Goal: Task Accomplishment & Management: Manage account settings

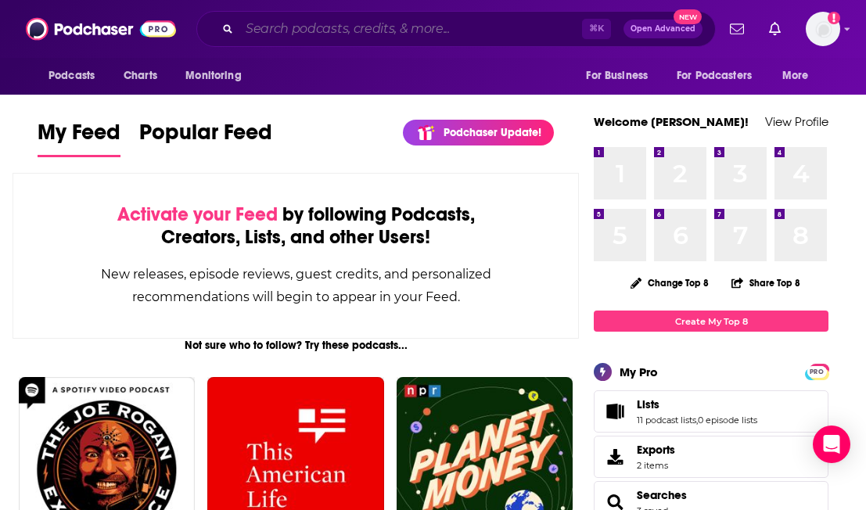
click at [383, 27] on input "Search podcasts, credits, & more..." at bounding box center [410, 28] width 343 height 25
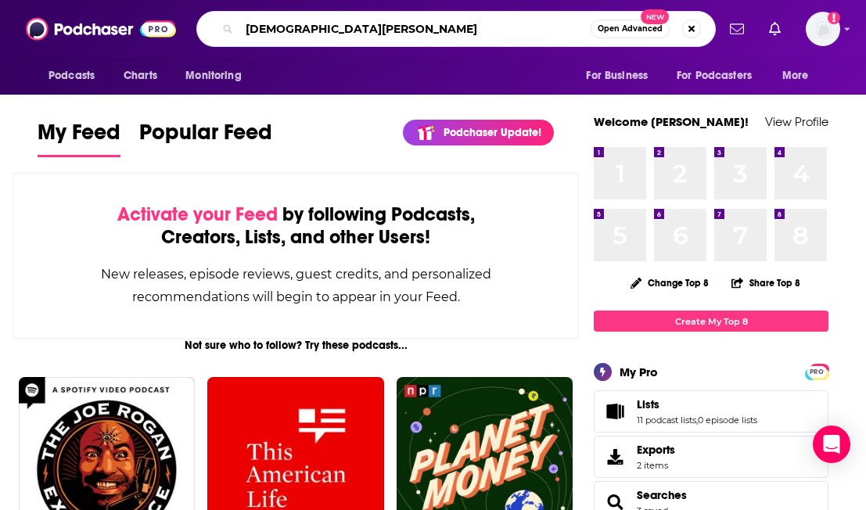
type input "[DEMOGRAPHIC_DATA][PERSON_NAME]"
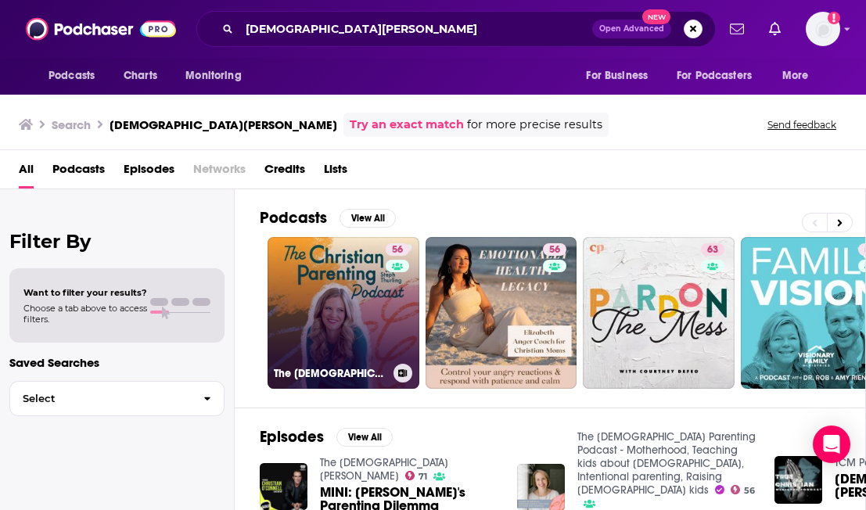
click at [324, 275] on link "56 The [DEMOGRAPHIC_DATA] Parenting Podcast - Motherhood, Teaching kids about […" at bounding box center [344, 313] width 152 height 152
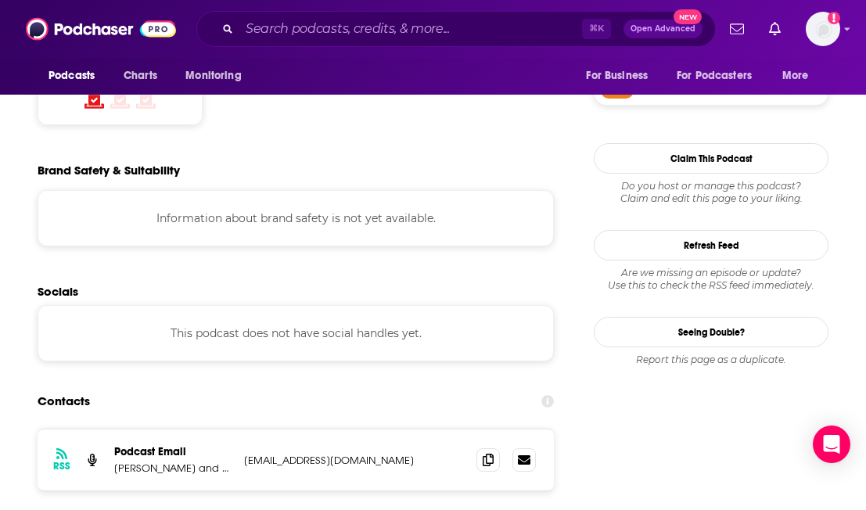
scroll to position [1360, 0]
click at [497, 448] on span at bounding box center [487, 459] width 23 height 23
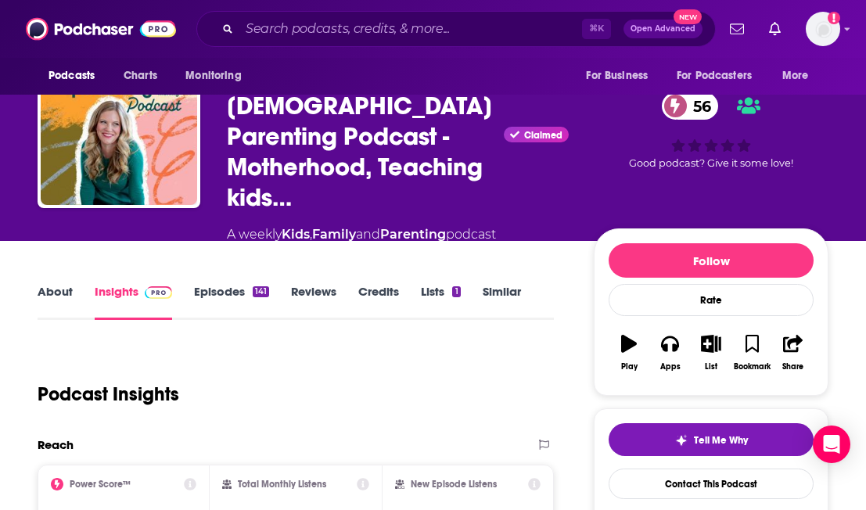
scroll to position [58, 0]
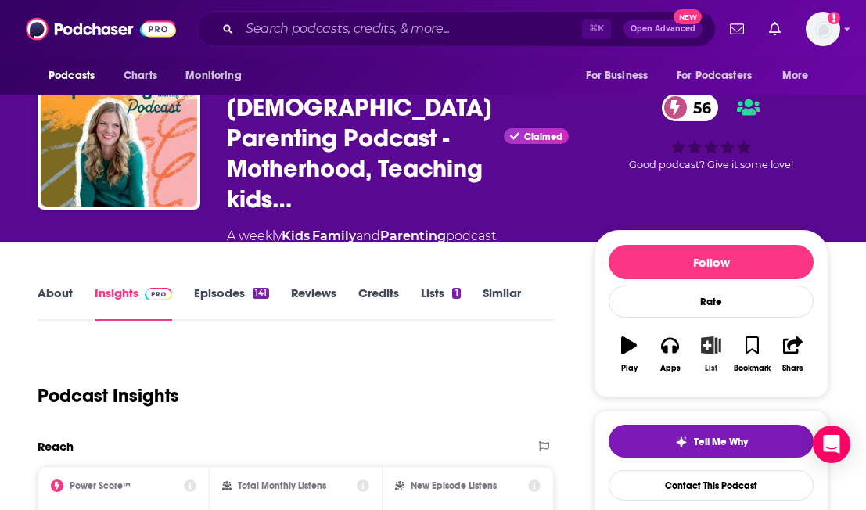
click at [717, 336] on icon "button" at bounding box center [712, 344] width 20 height 17
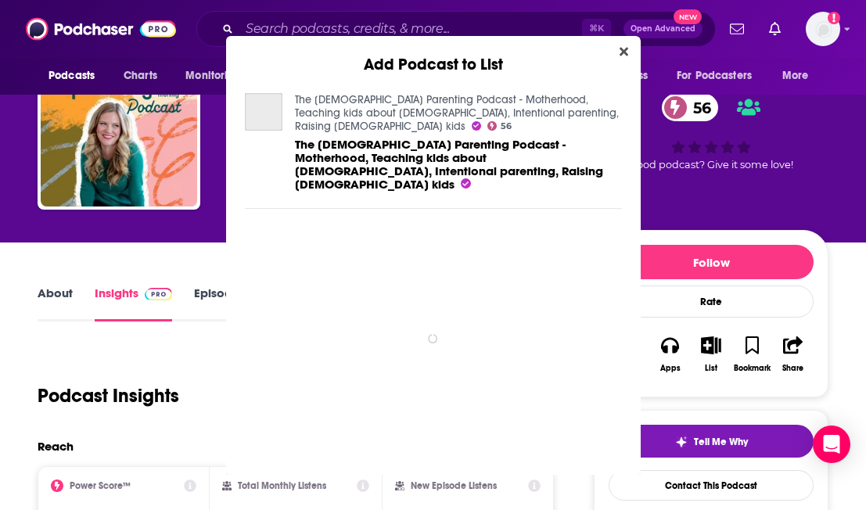
scroll to position [0, 0]
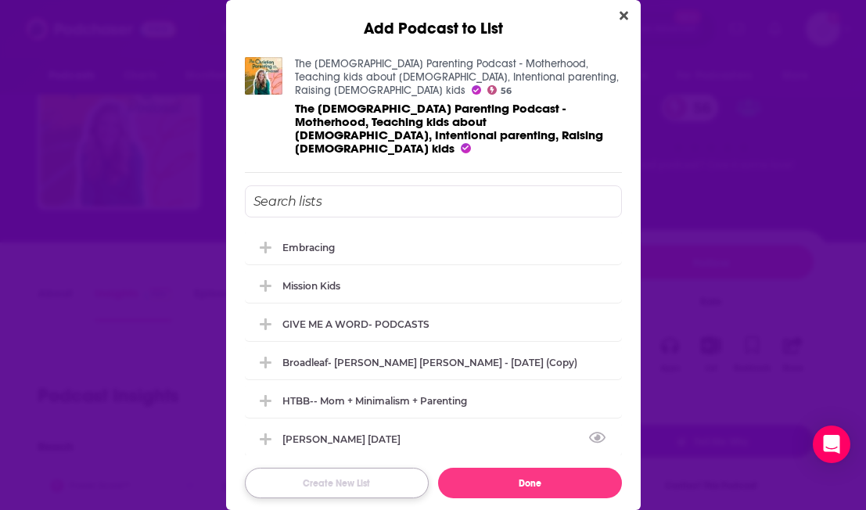
click at [340, 468] on button "Create New List" at bounding box center [337, 483] width 184 height 31
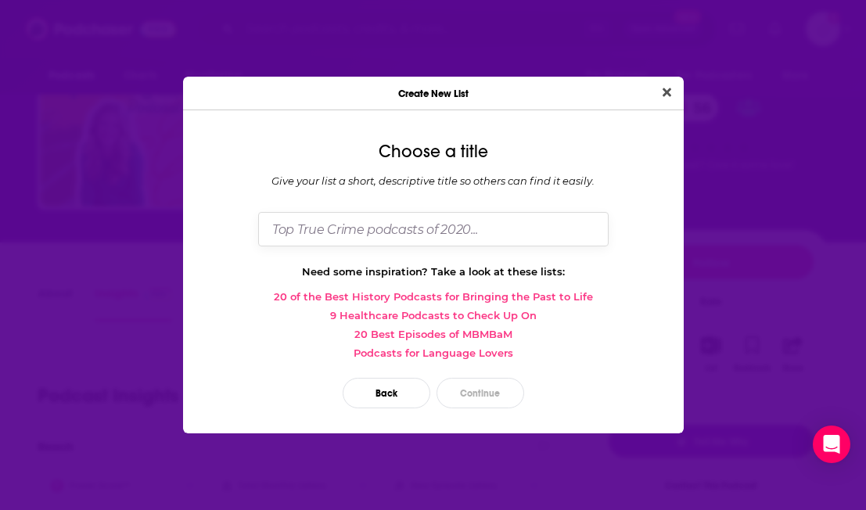
click at [340, 230] on input "Dialog" at bounding box center [433, 229] width 351 height 34
type input "J"
type input "[DEMOGRAPHIC_DATA] Parenting pods"
click at [469, 386] on button "Continue" at bounding box center [481, 393] width 88 height 31
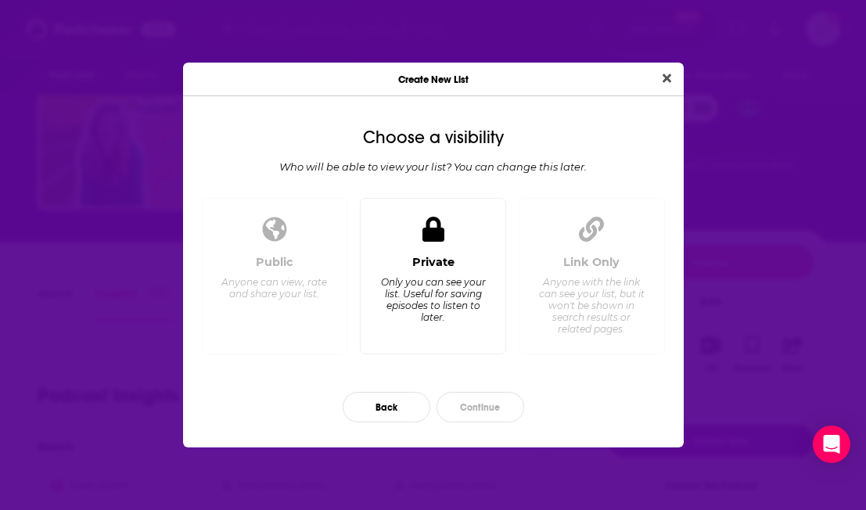
click at [408, 270] on div "Private Only you can see your list. Useful for saving episodes to listen to lat…" at bounding box center [433, 298] width 120 height 87
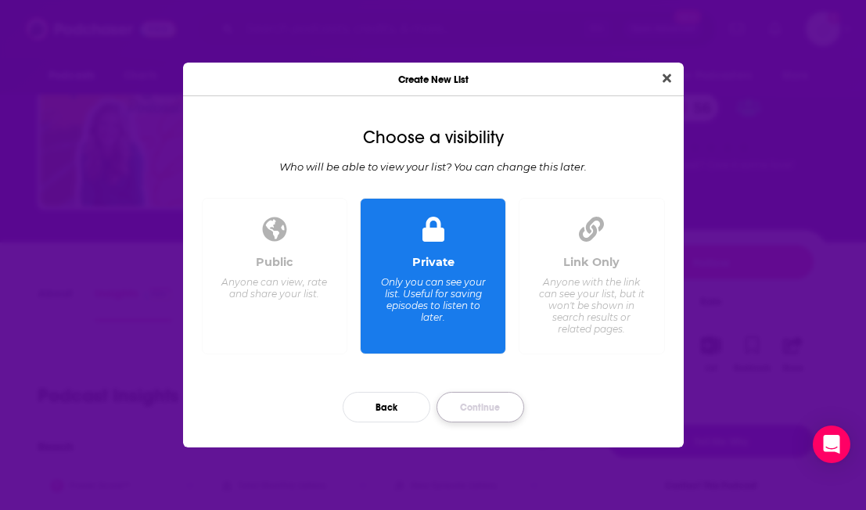
click at [460, 410] on button "Continue" at bounding box center [481, 407] width 88 height 31
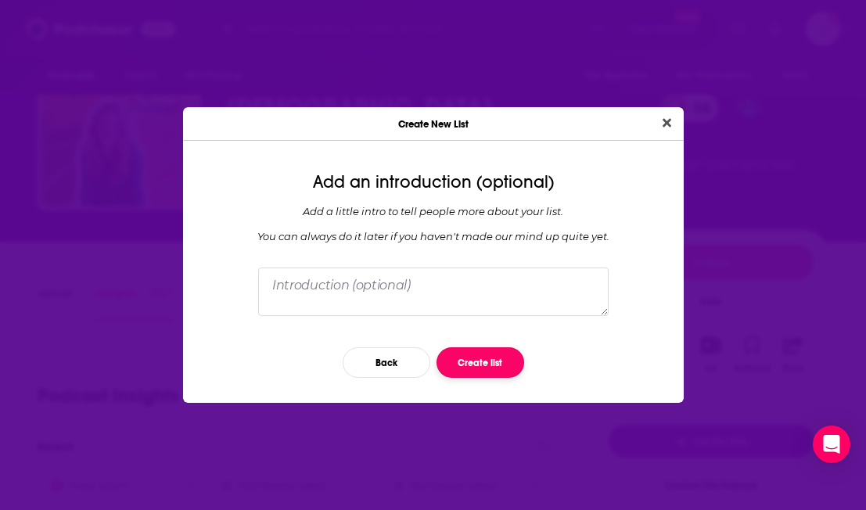
click at [466, 361] on button "Create list" at bounding box center [481, 362] width 88 height 31
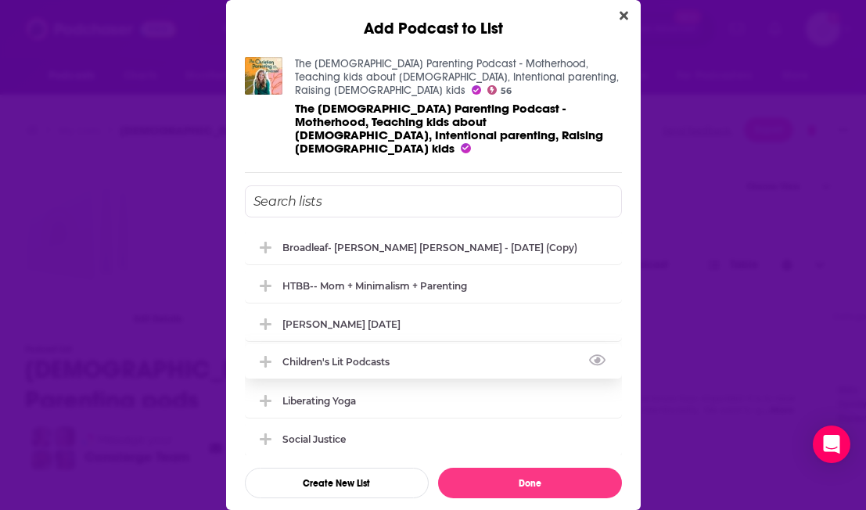
scroll to position [235, 0]
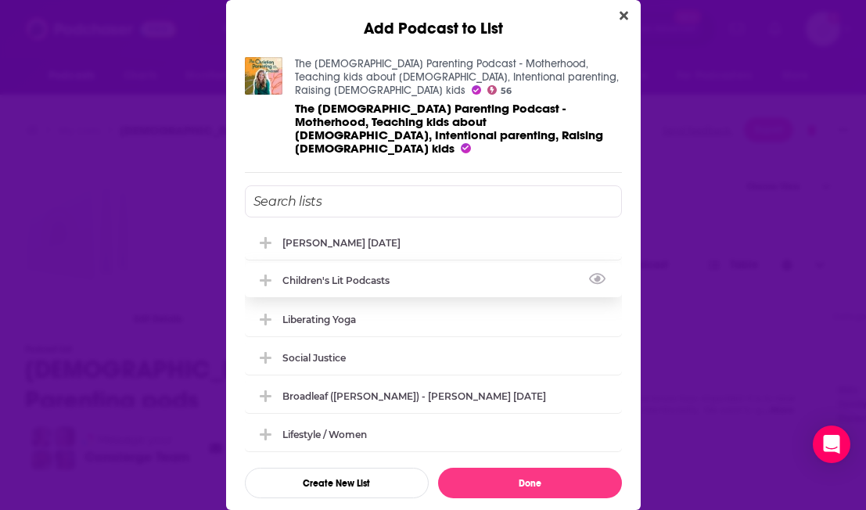
click at [370, 340] on div "Social Justice" at bounding box center [433, 357] width 377 height 34
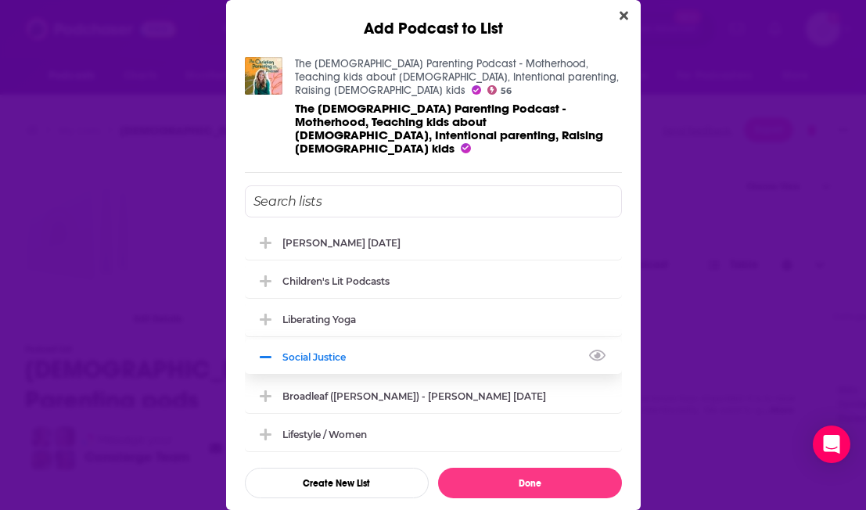
click at [365, 340] on div "Social Justice" at bounding box center [433, 357] width 377 height 34
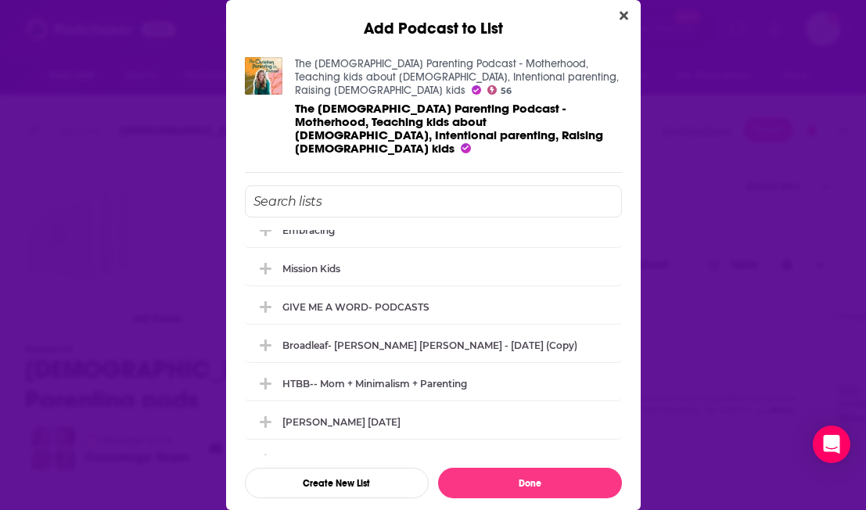
scroll to position [0, 0]
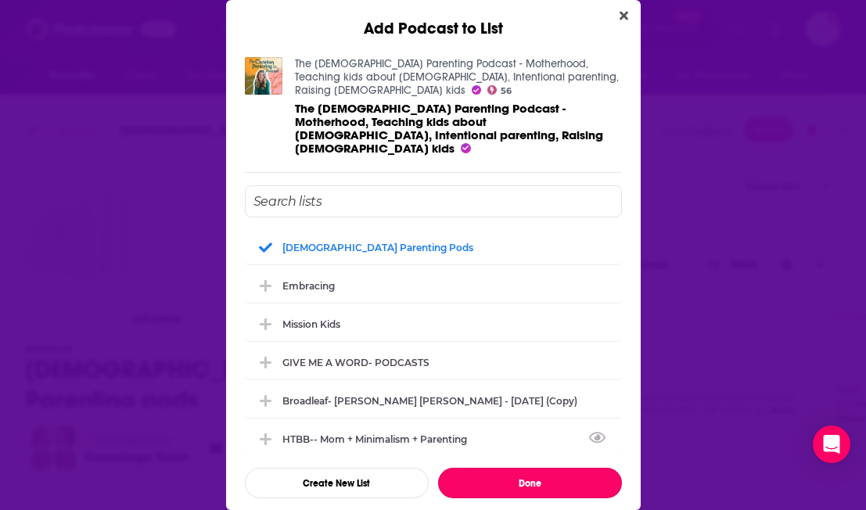
click at [473, 468] on button "Done" at bounding box center [530, 483] width 184 height 31
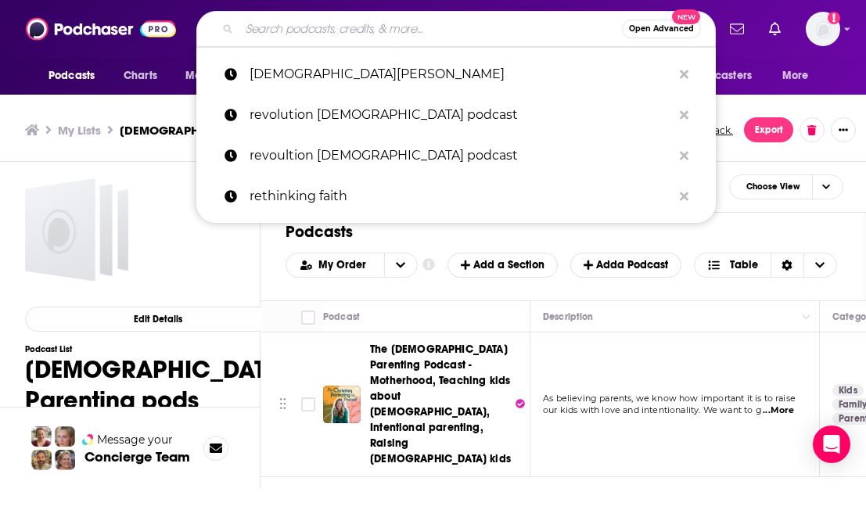
click at [272, 33] on input "Search podcasts, credits, & more..." at bounding box center [430, 28] width 383 height 25
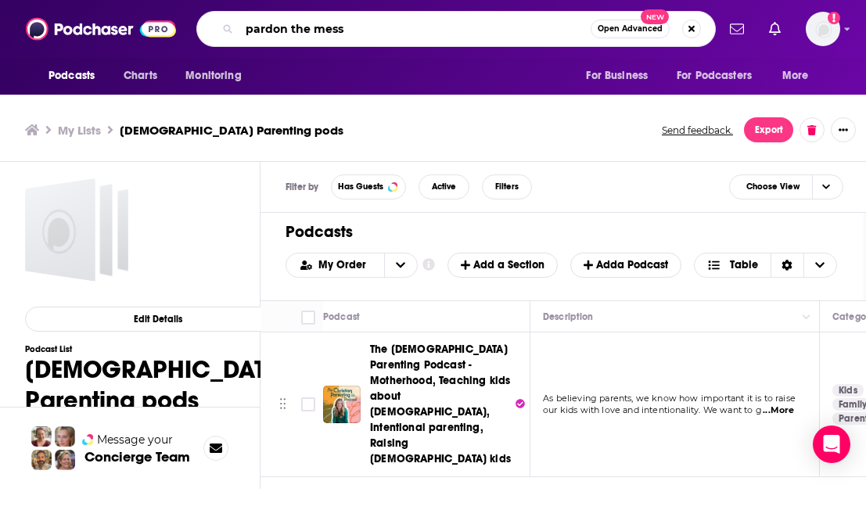
type input "pardon the mess"
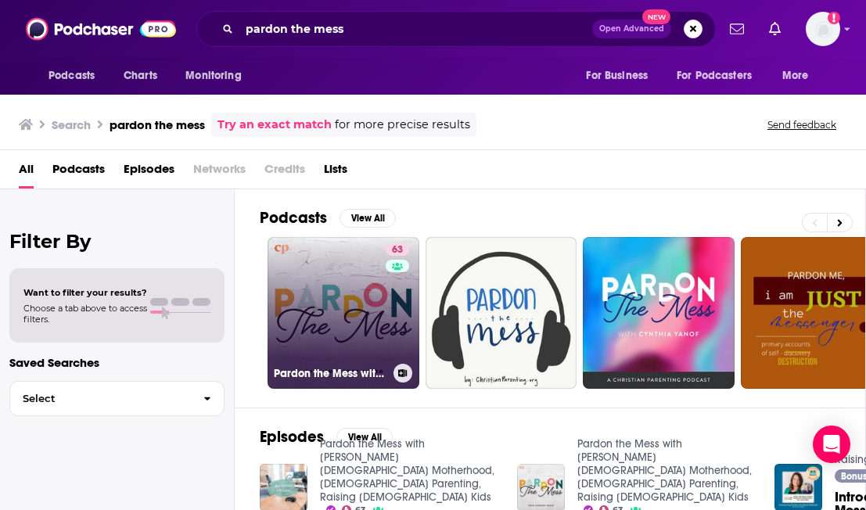
click at [362, 249] on link "63 Pardon the Mess with [PERSON_NAME][DEMOGRAPHIC_DATA] Motherhood, [DEMOGRAPHI…" at bounding box center [344, 313] width 152 height 152
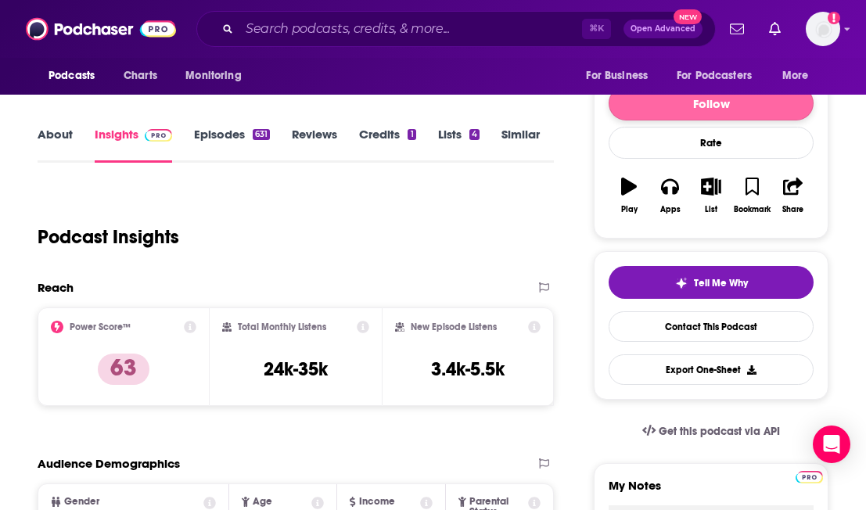
scroll to position [202, 0]
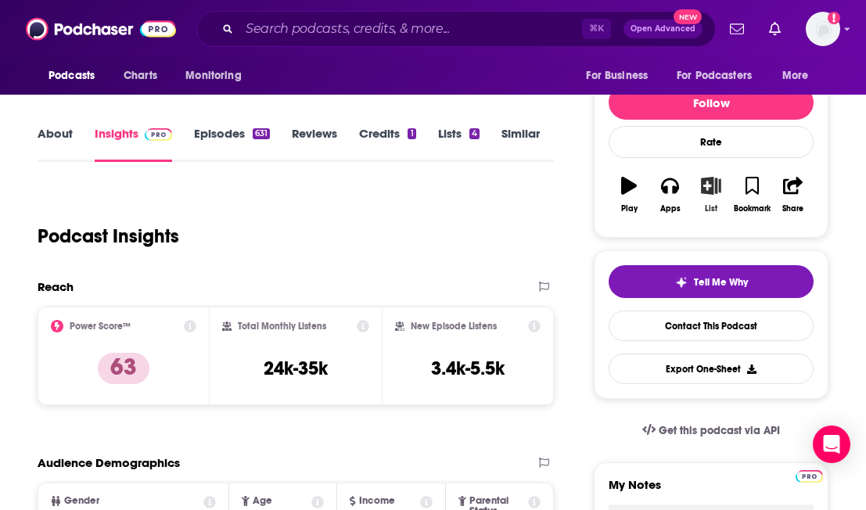
click at [714, 182] on button "List" at bounding box center [711, 195] width 41 height 56
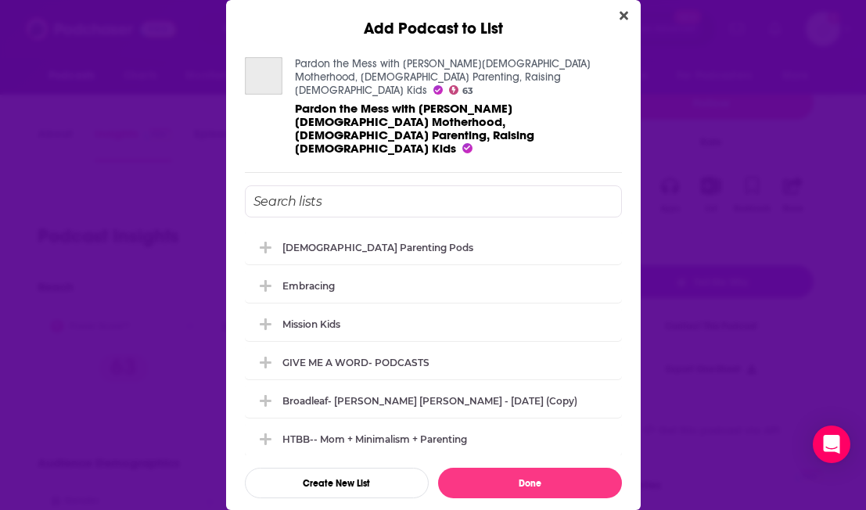
scroll to position [0, 0]
click at [418, 229] on div "[DEMOGRAPHIC_DATA] Parenting pods" at bounding box center [433, 246] width 377 height 34
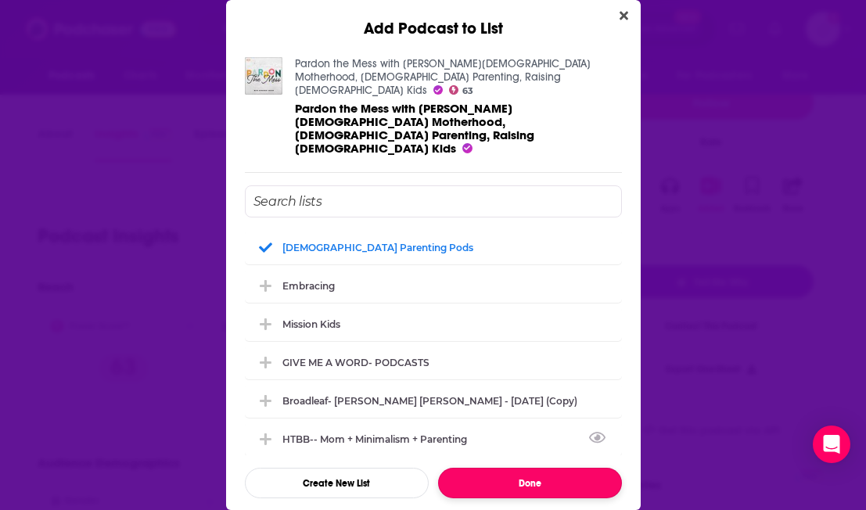
click at [523, 468] on button "Done" at bounding box center [530, 483] width 184 height 31
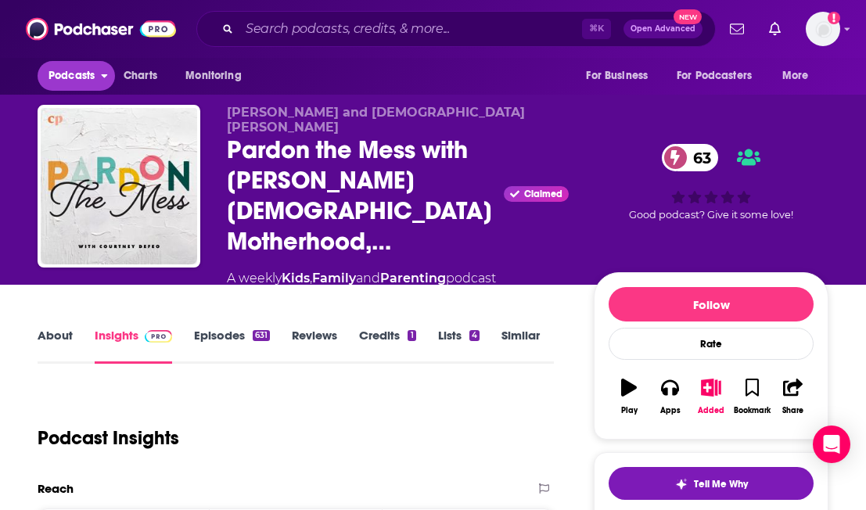
click at [74, 66] on span "Podcasts" at bounding box center [72, 76] width 46 height 22
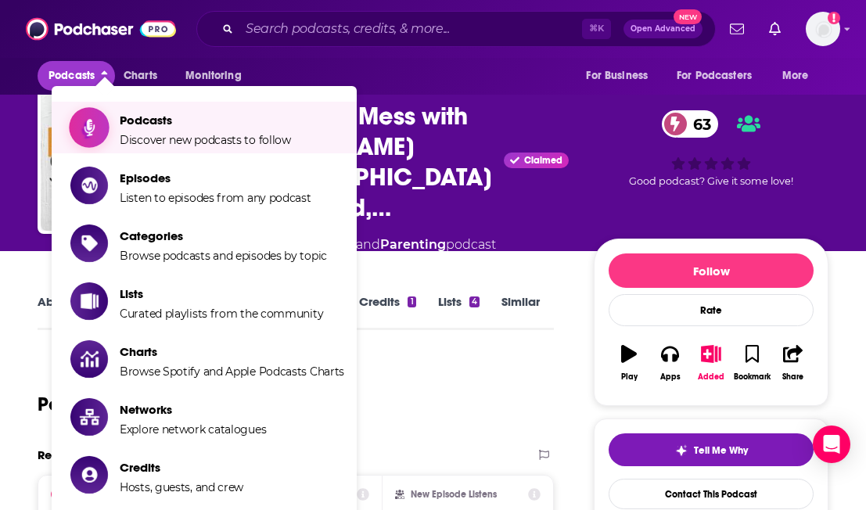
scroll to position [36, 0]
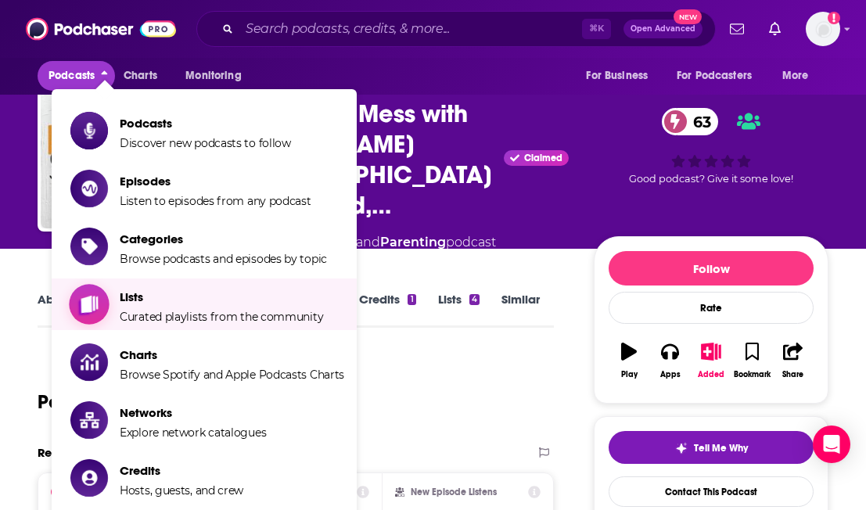
click at [172, 313] on span "Curated playlists from the community" at bounding box center [221, 317] width 203 height 14
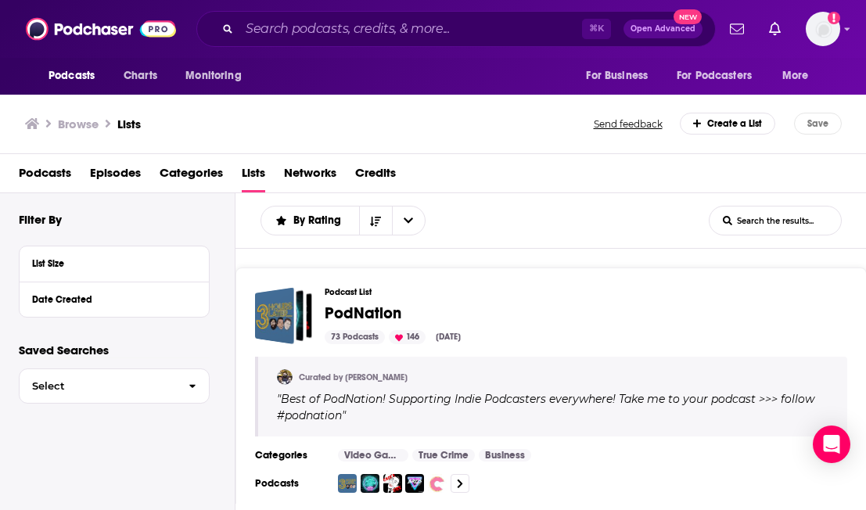
click at [798, 221] on input "List Search Input" at bounding box center [775, 221] width 131 height 12
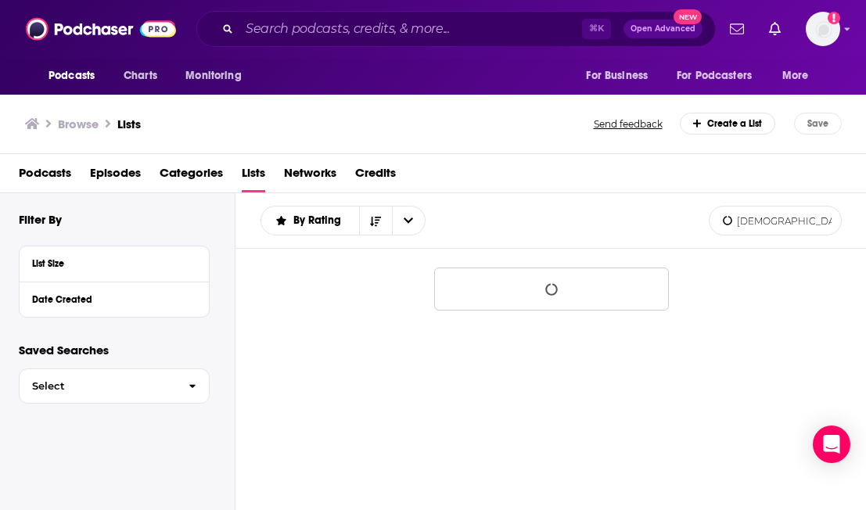
type input "[DEMOGRAPHIC_DATA][PERSON_NAME]"
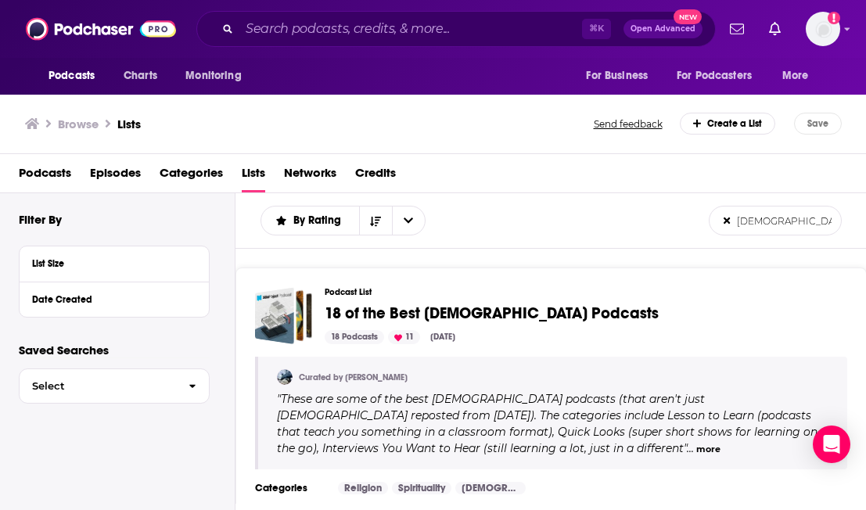
scroll to position [1, 0]
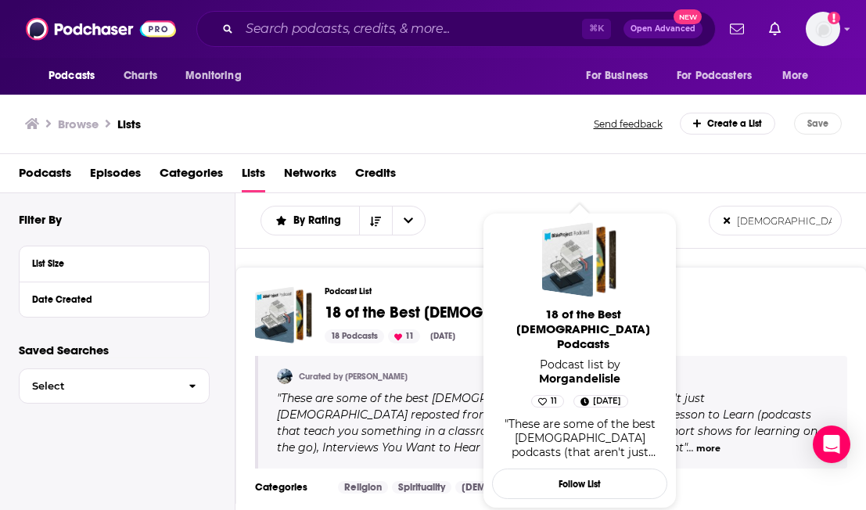
click at [430, 314] on span "18 of the Best [DEMOGRAPHIC_DATA] Podcasts" at bounding box center [492, 313] width 334 height 20
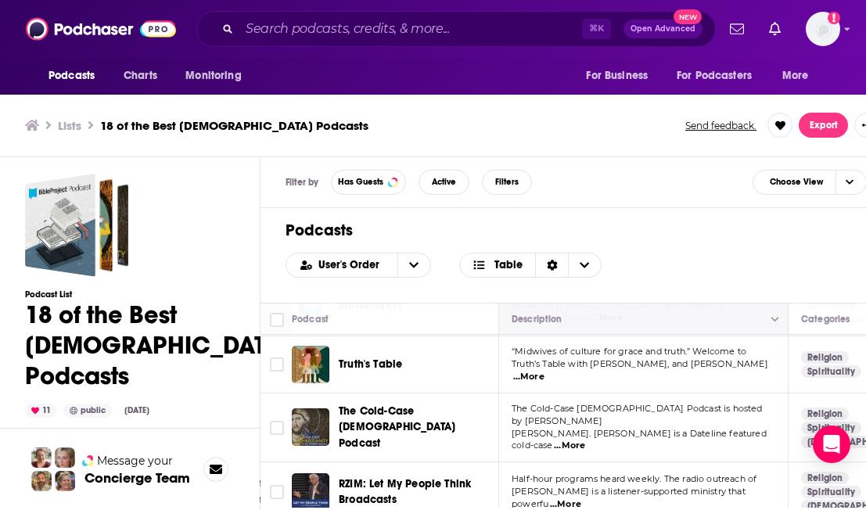
scroll to position [3, 0]
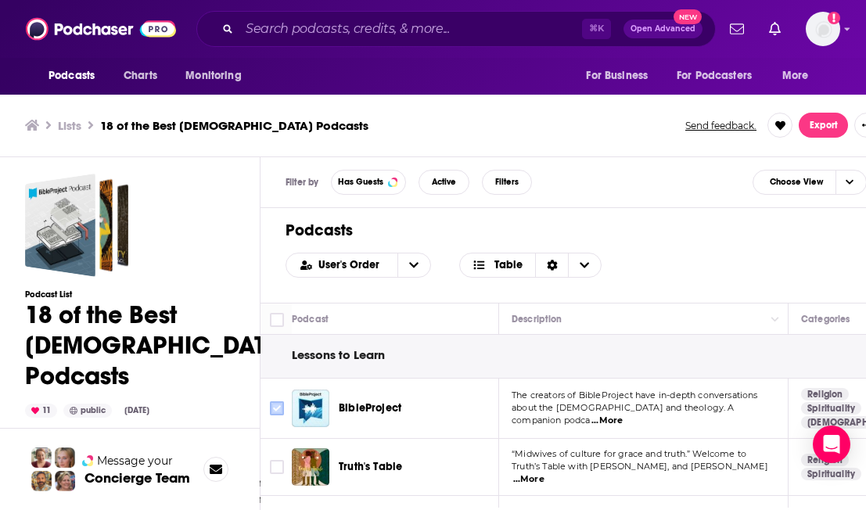
click at [270, 411] on input "Toggle select row" at bounding box center [277, 408] width 14 height 14
checkbox input "true"
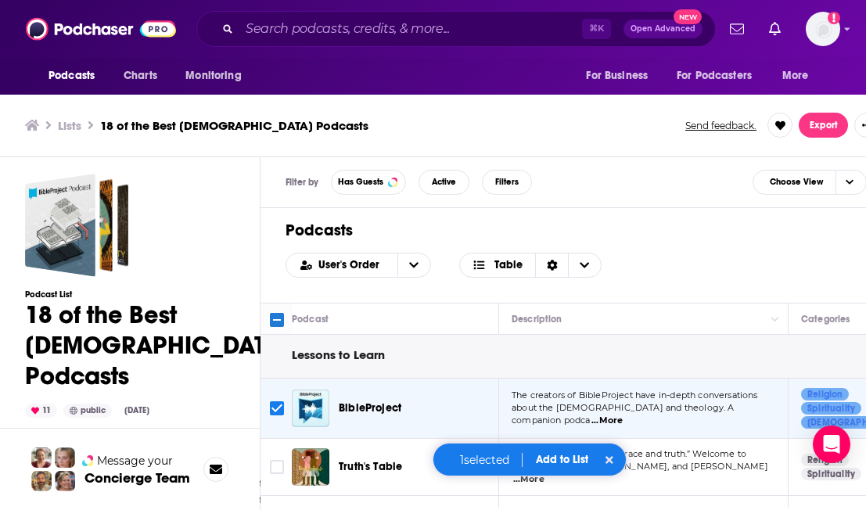
drag, startPoint x: 272, startPoint y: 466, endPoint x: 384, endPoint y: 420, distance: 121.0
click at [274, 466] on input "Toggle select row" at bounding box center [277, 467] width 14 height 14
checkbox input "true"
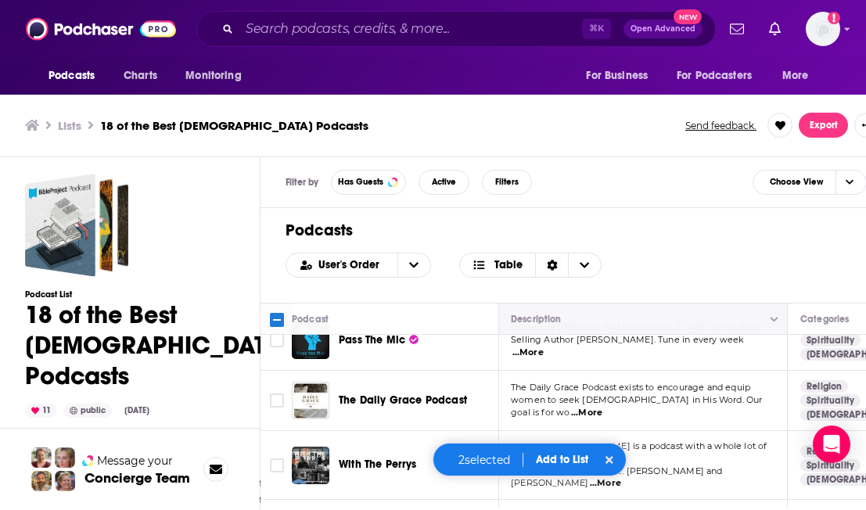
scroll to position [319, 1]
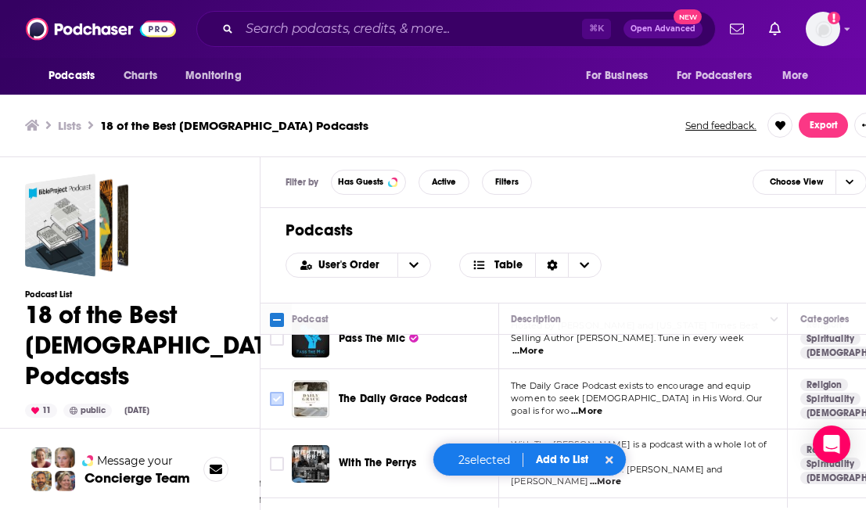
click at [275, 392] on input "Toggle select row" at bounding box center [277, 399] width 14 height 14
checkbox input "true"
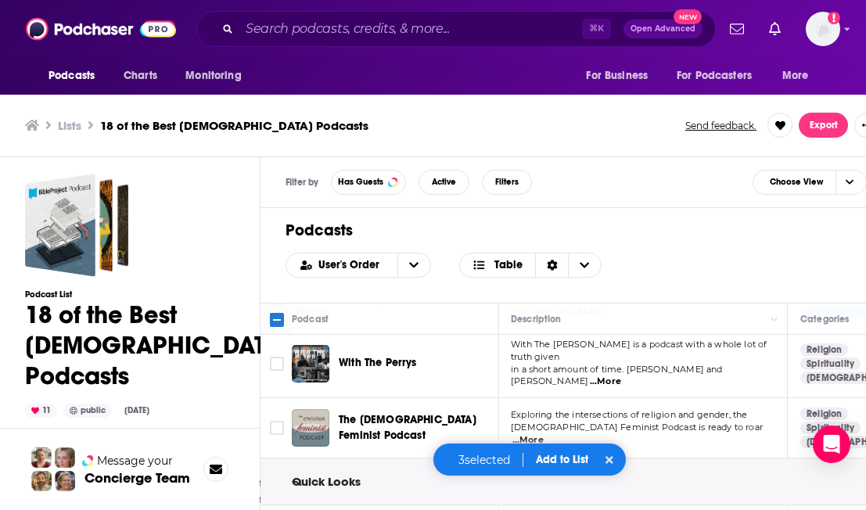
scroll to position [430, 1]
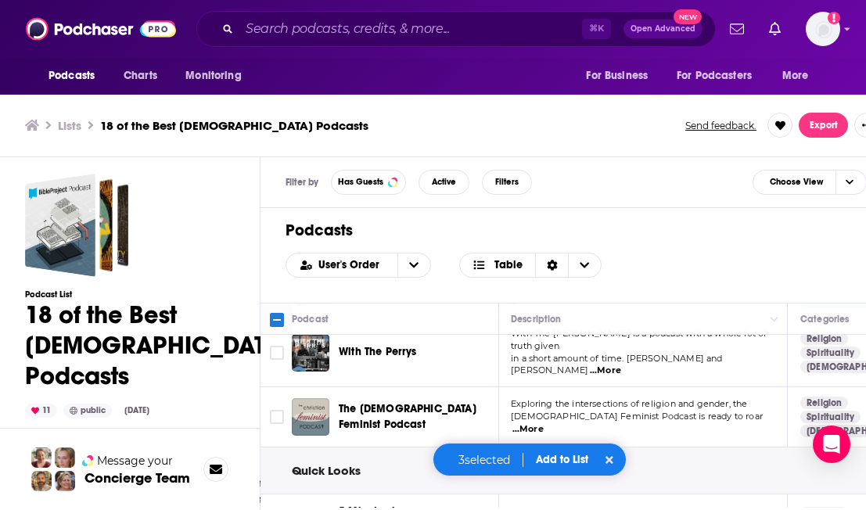
drag, startPoint x: 276, startPoint y: 401, endPoint x: 426, endPoint y: 392, distance: 150.5
click at [277, 410] on input "Toggle select row" at bounding box center [277, 417] width 14 height 14
checkbox input "true"
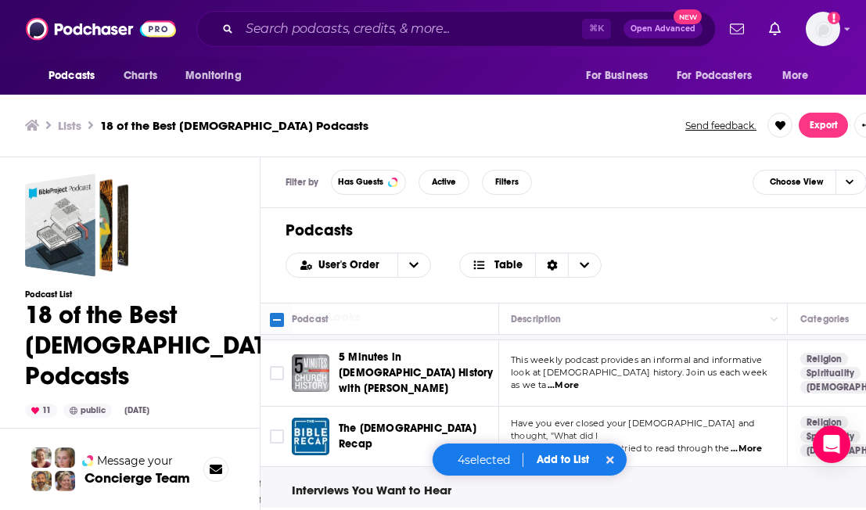
scroll to position [602, 1]
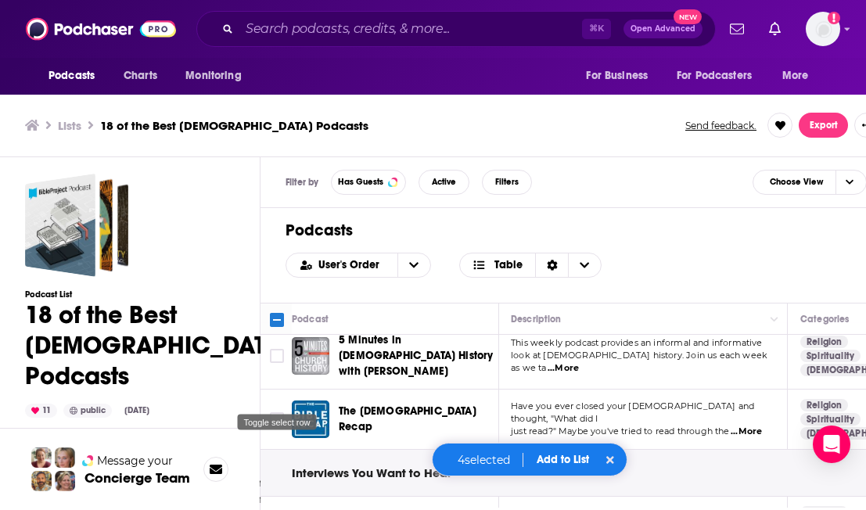
drag, startPoint x: 273, startPoint y: 397, endPoint x: 302, endPoint y: 392, distance: 29.3
click at [273, 412] on input "Toggle select row" at bounding box center [277, 419] width 14 height 14
checkbox input "true"
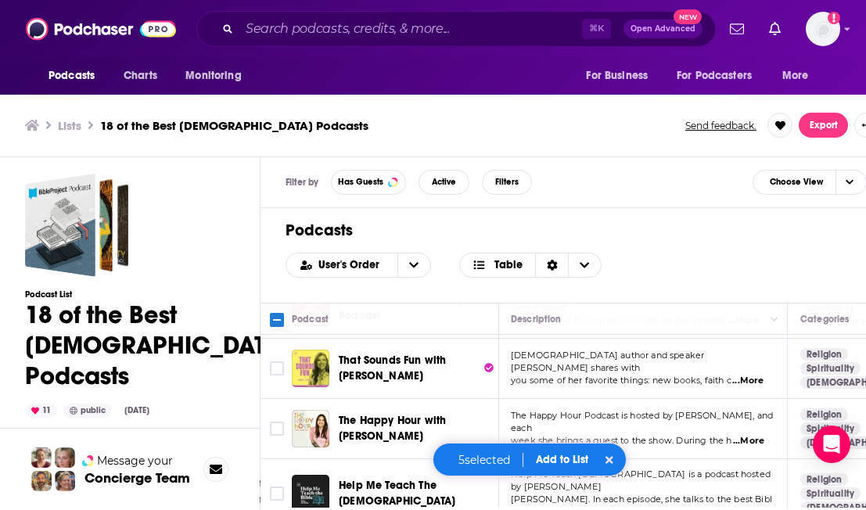
scroll to position [883, 1]
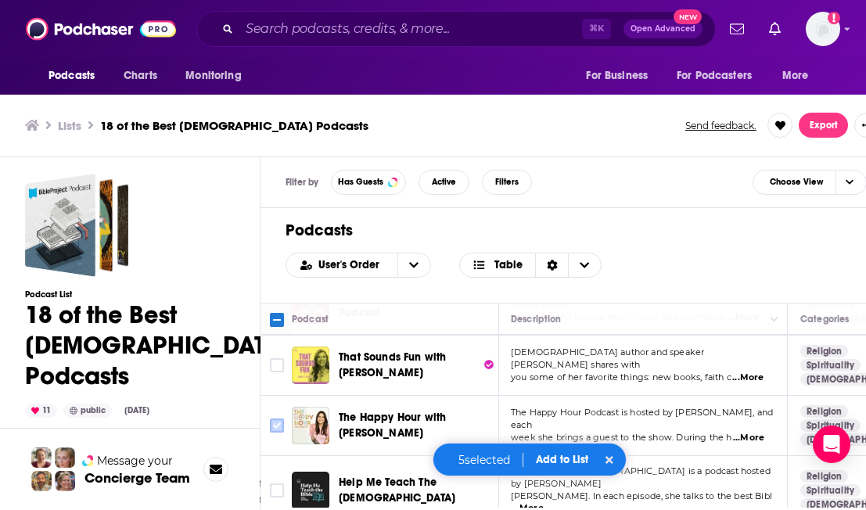
click at [276, 419] on input "Toggle select row" at bounding box center [277, 426] width 14 height 14
checkbox input "true"
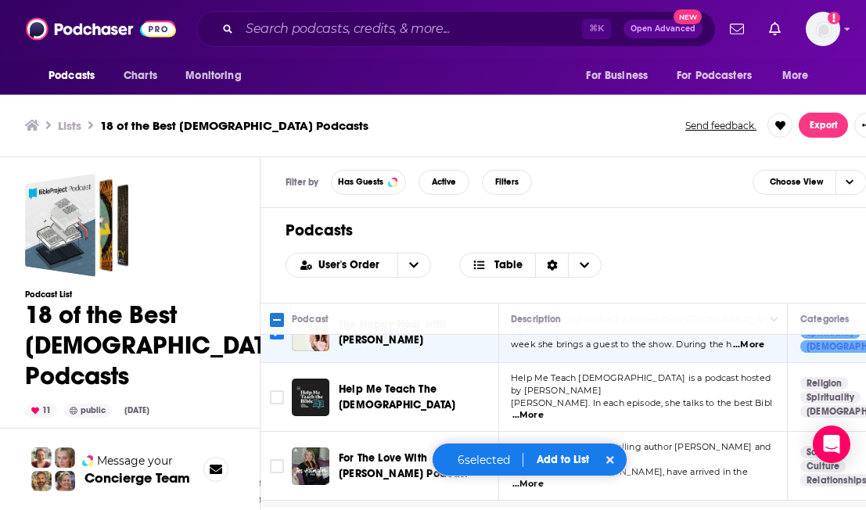
scroll to position [978, 1]
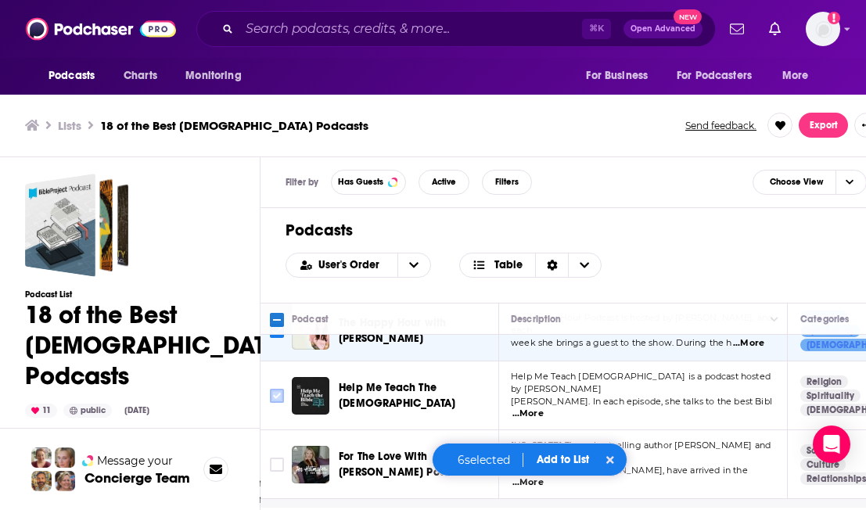
click at [275, 389] on input "Toggle select row" at bounding box center [277, 396] width 14 height 14
checkbox input "true"
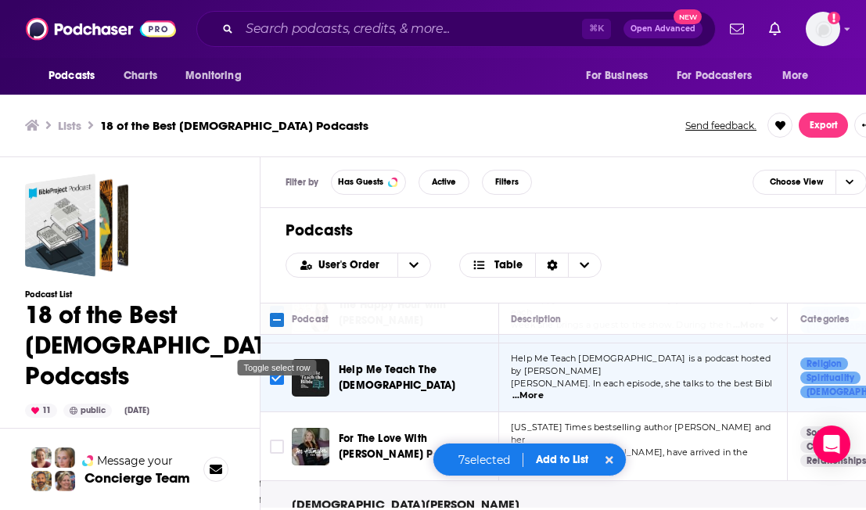
scroll to position [1007, 1]
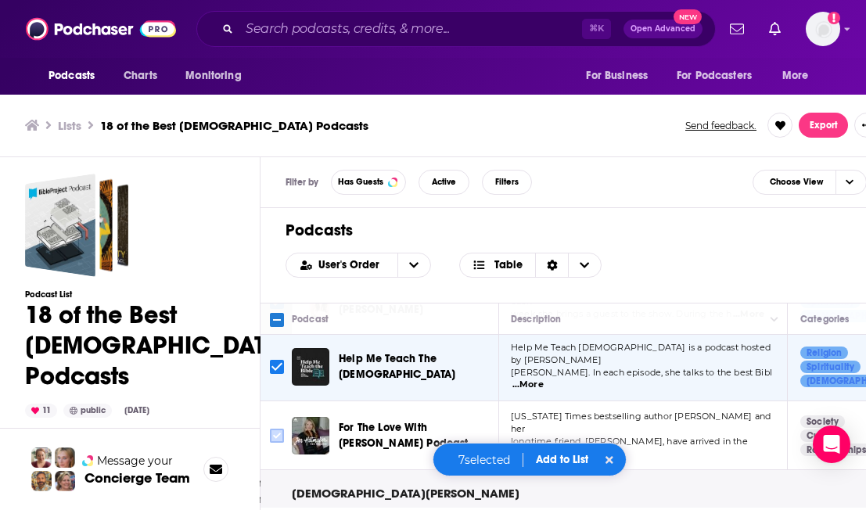
click at [280, 429] on input "Toggle select row" at bounding box center [277, 436] width 14 height 14
checkbox input "true"
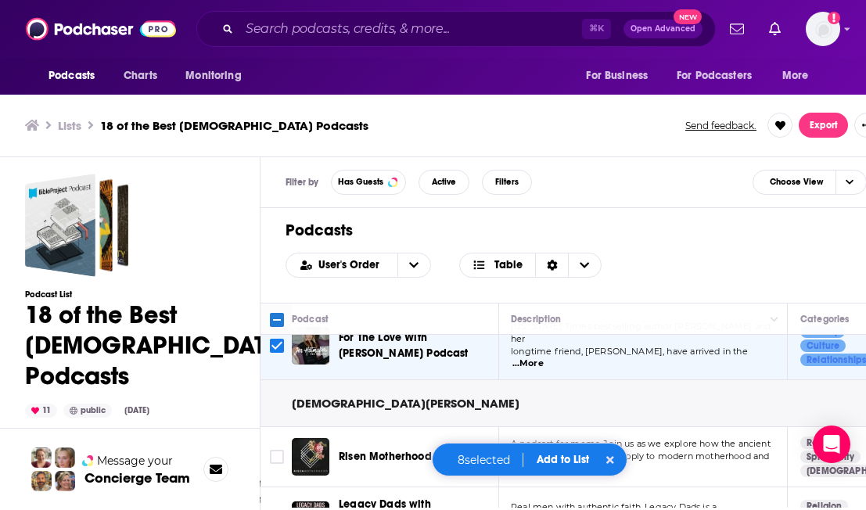
scroll to position [3, 0]
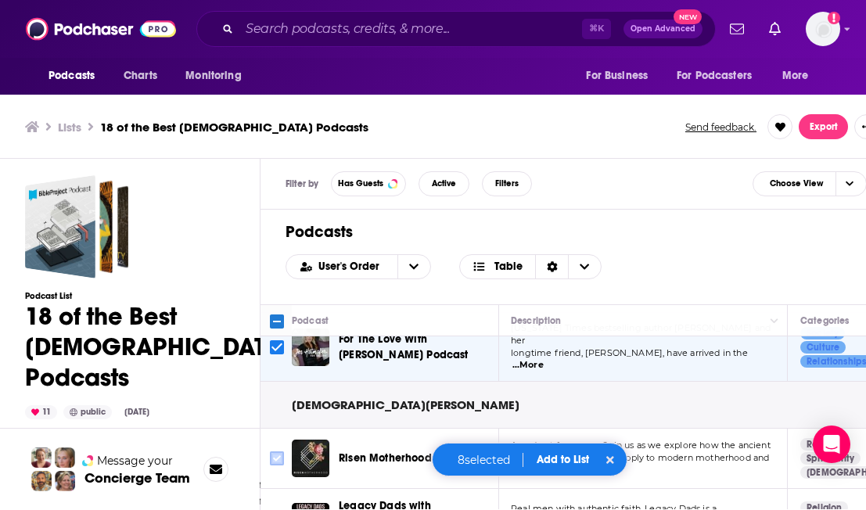
click at [276, 451] on input "Toggle select row" at bounding box center [277, 458] width 14 height 14
checkbox input "true"
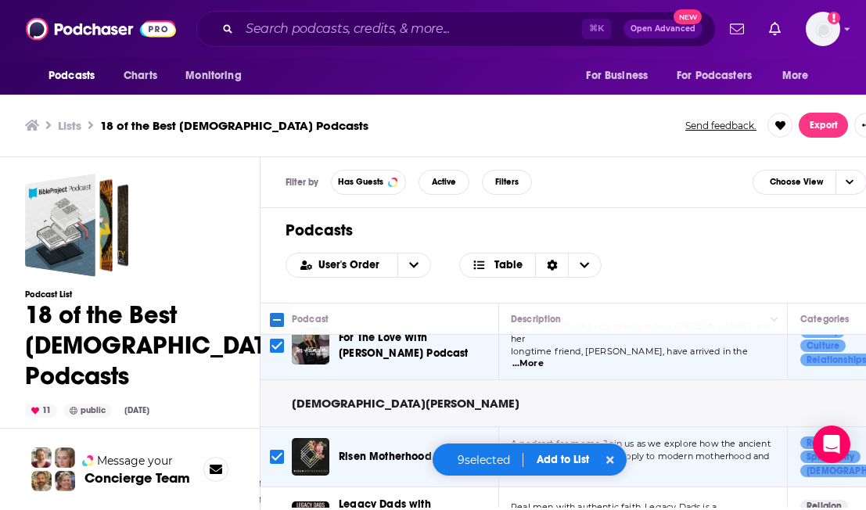
scroll to position [1097, 5]
click at [279, 509] on input "Toggle select row" at bounding box center [277, 520] width 14 height 14
checkbox input "true"
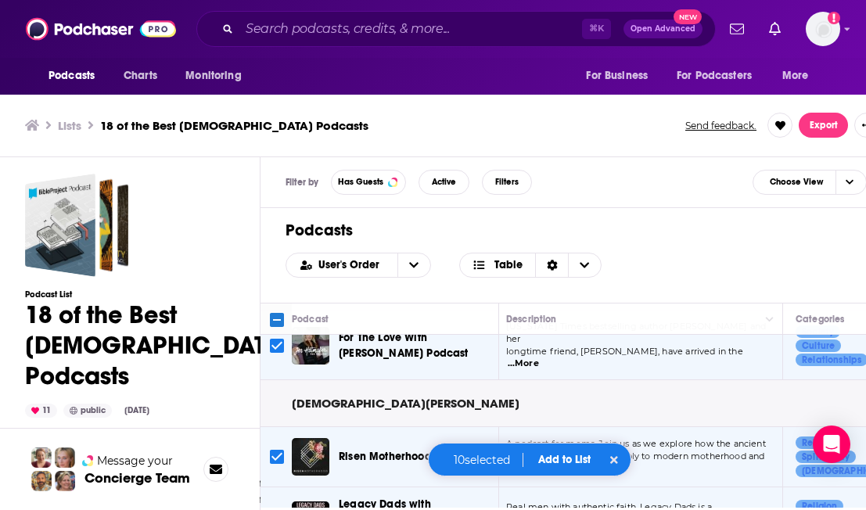
click at [554, 455] on button "Add to List" at bounding box center [564, 459] width 77 height 13
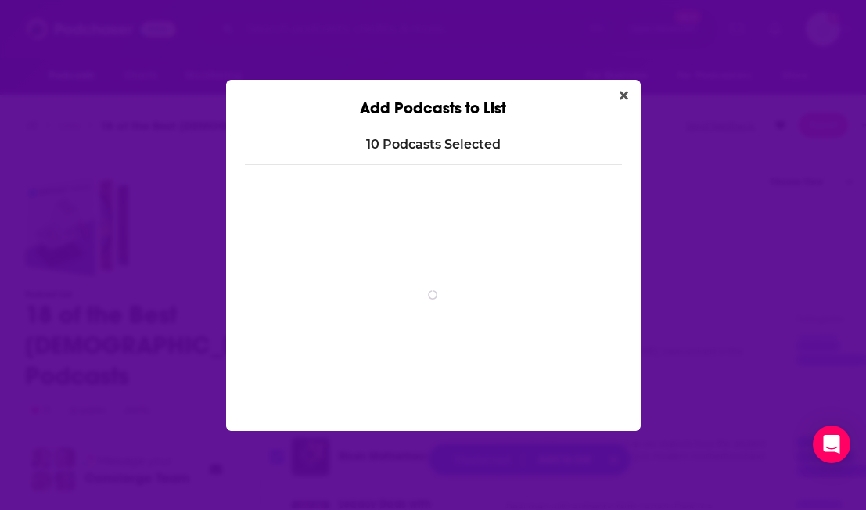
scroll to position [0, 0]
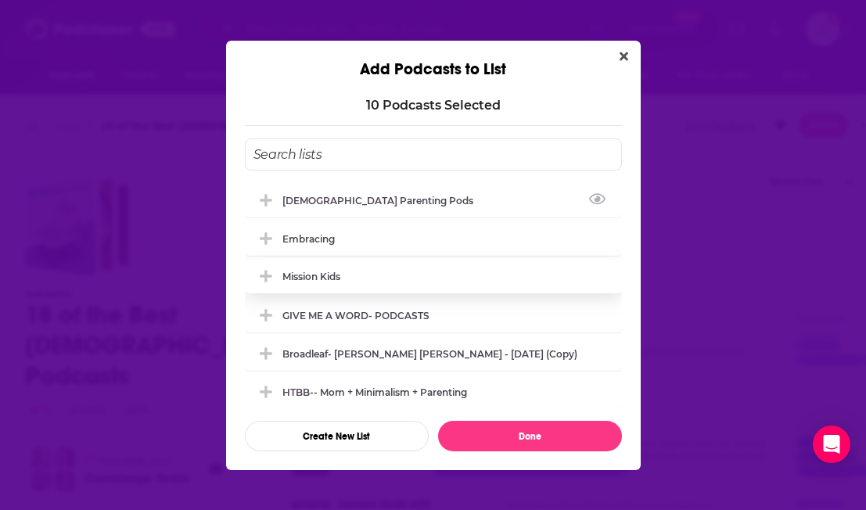
drag, startPoint x: 331, startPoint y: 198, endPoint x: 422, endPoint y: 266, distance: 114.1
click at [331, 199] on div "[DEMOGRAPHIC_DATA] Parenting pods" at bounding box center [382, 201] width 200 height 12
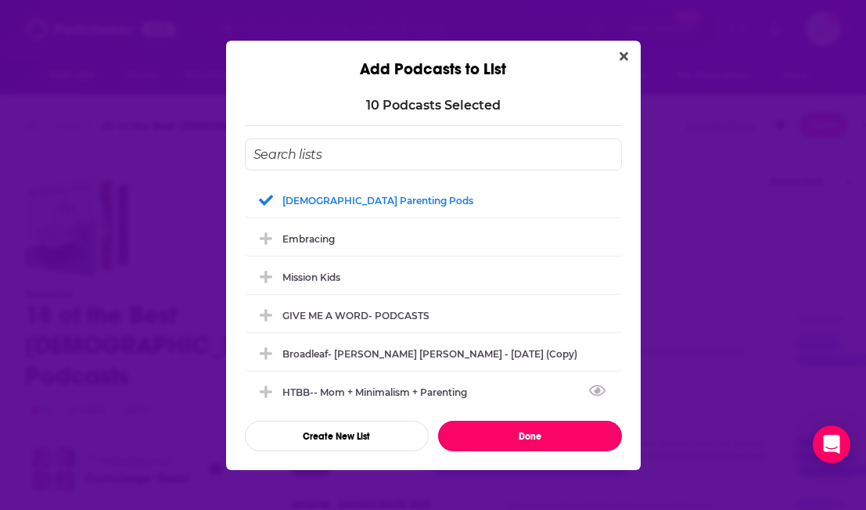
click at [513, 429] on button "Done" at bounding box center [530, 436] width 184 height 31
checkbox input "false"
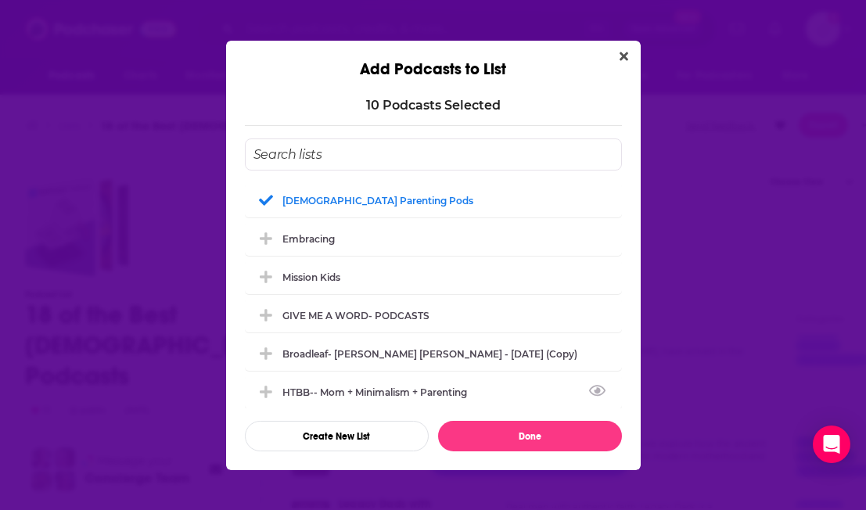
checkbox input "false"
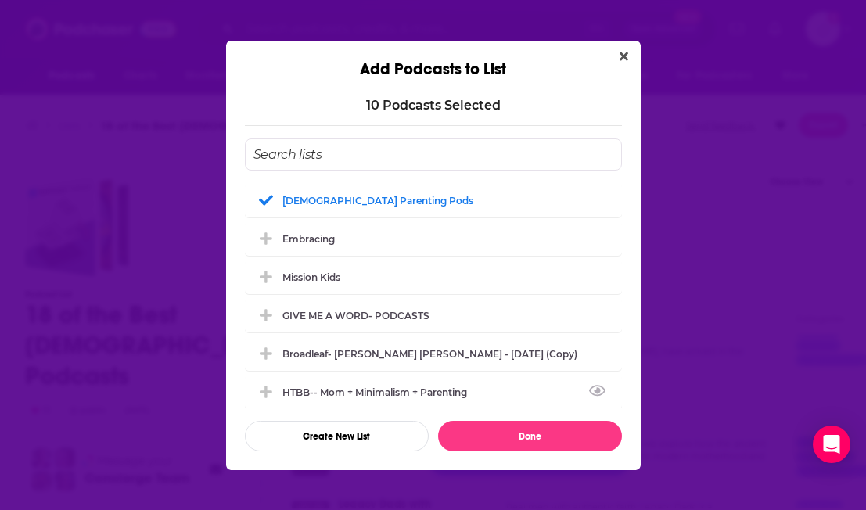
checkbox input "false"
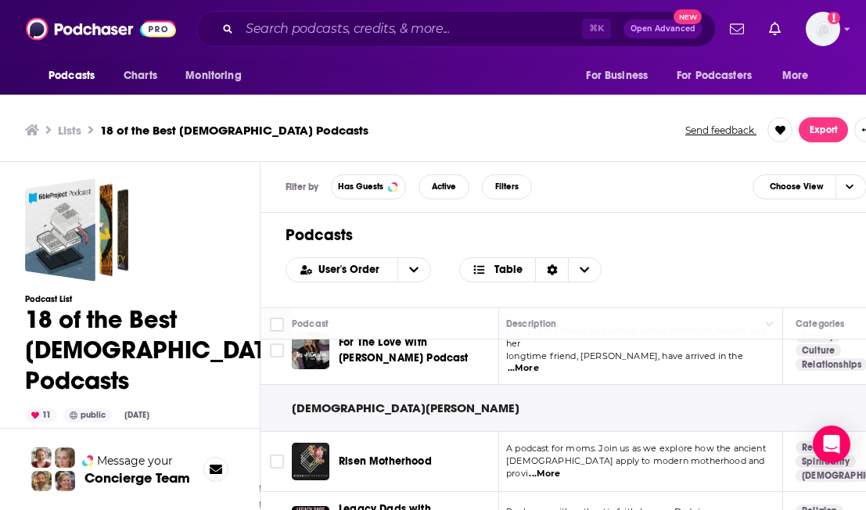
scroll to position [5, 0]
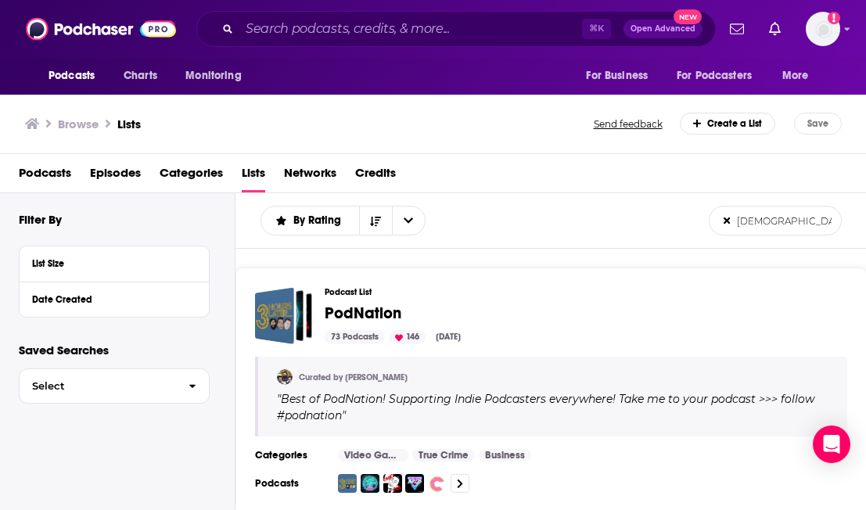
click at [789, 223] on input "[DEMOGRAPHIC_DATA][PERSON_NAME]" at bounding box center [775, 221] width 131 height 12
click at [800, 223] on input "[DEMOGRAPHIC_DATA][PERSON_NAME]" at bounding box center [775, 221] width 131 height 12
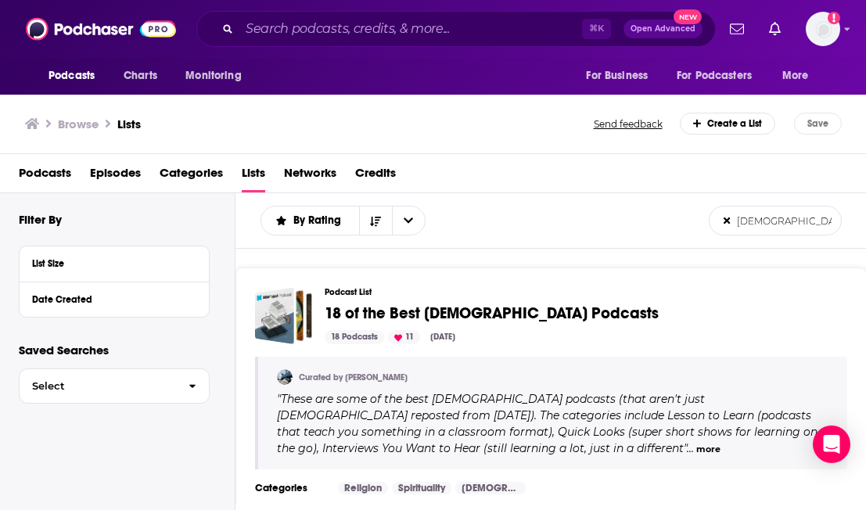
scroll to position [2, 0]
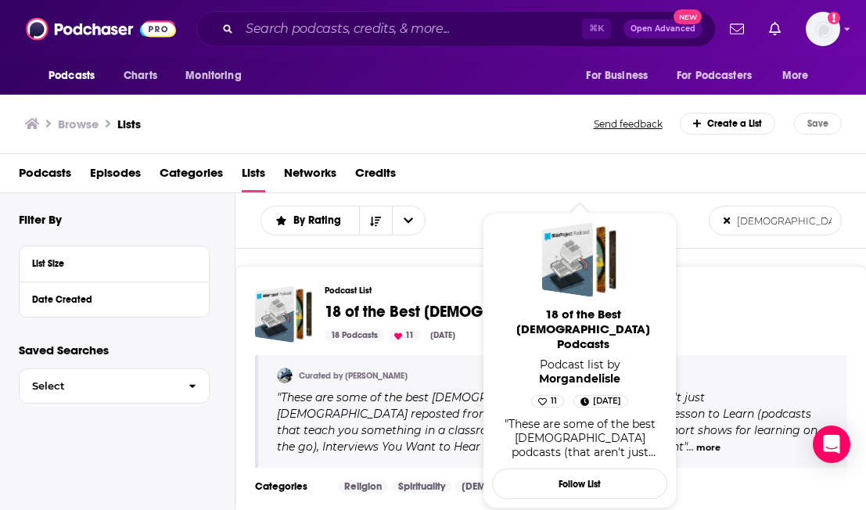
click at [472, 317] on span "18 of the Best [DEMOGRAPHIC_DATA] Podcasts" at bounding box center [492, 312] width 334 height 20
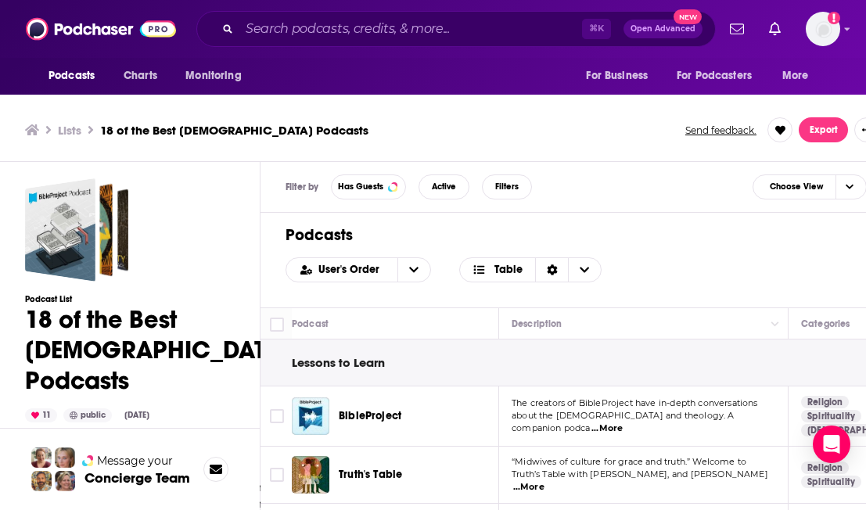
scroll to position [5, 0]
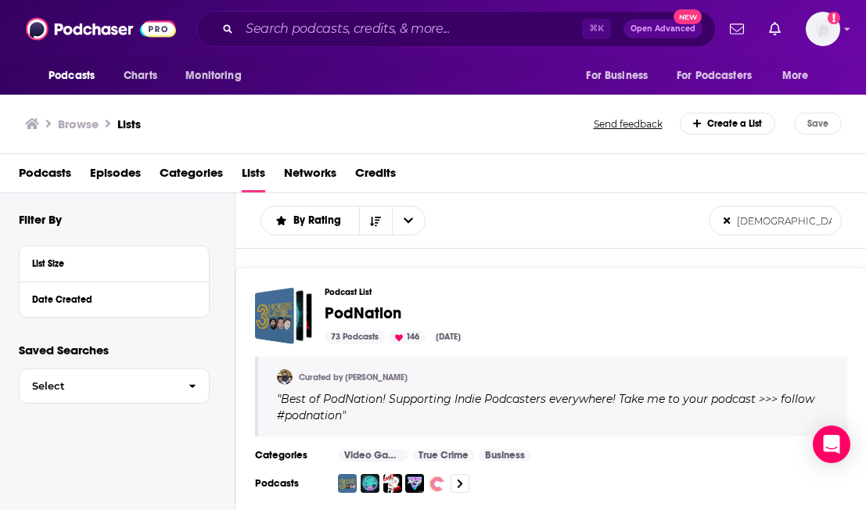
click at [785, 218] on input "[DEMOGRAPHIC_DATA][PERSON_NAME]" at bounding box center [775, 221] width 131 height 12
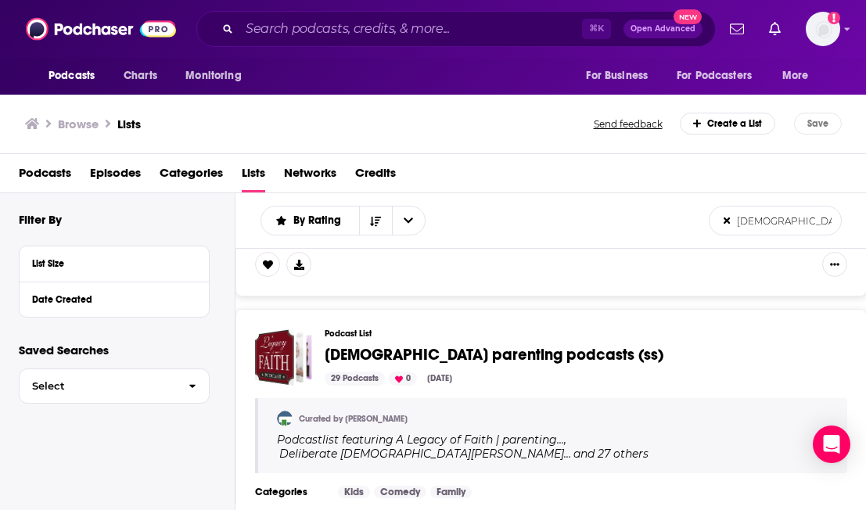
click at [437, 346] on span "[DEMOGRAPHIC_DATA] parenting podcasts (ss)" at bounding box center [494, 355] width 339 height 20
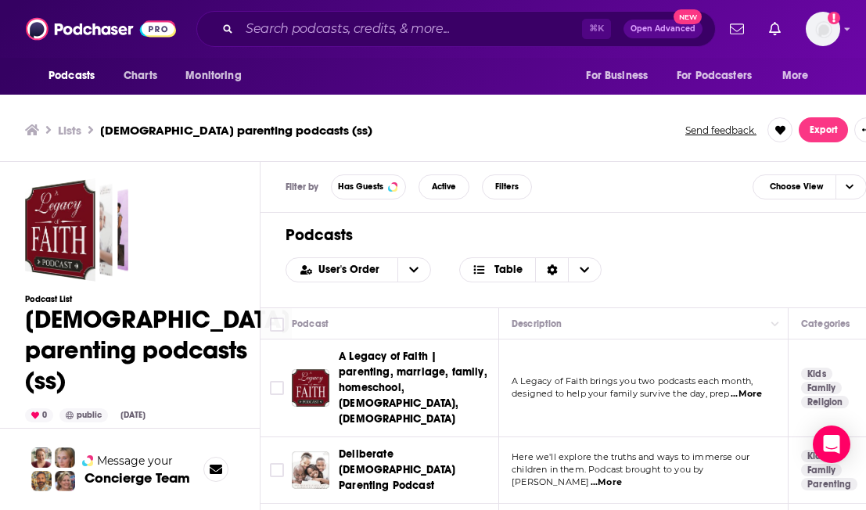
scroll to position [5, 0]
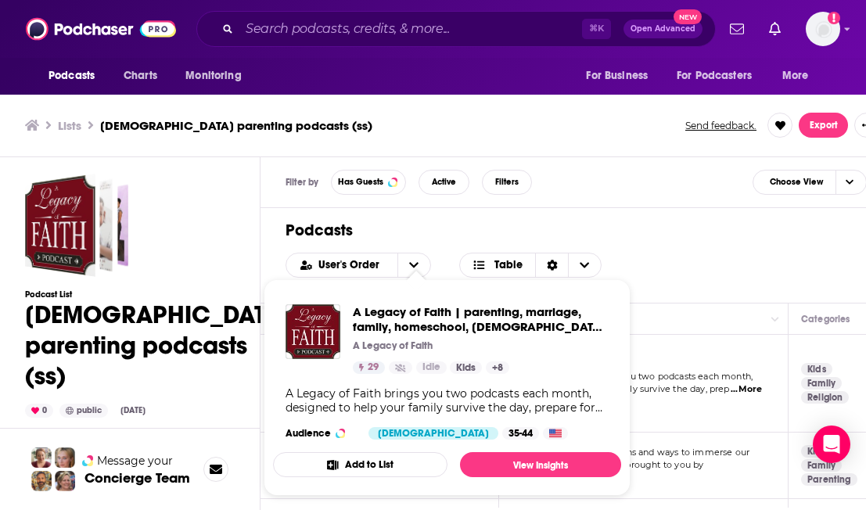
click at [386, 366] on div "29 Idle" at bounding box center [400, 367] width 94 height 13
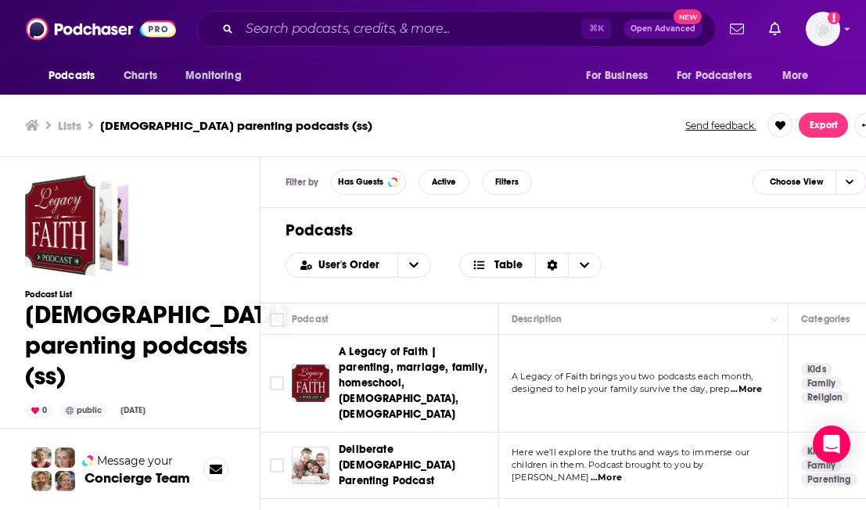
drag, startPoint x: 648, startPoint y: 383, endPoint x: 623, endPoint y: 384, distance: 25.0
click at [648, 383] on td "A Legacy of Faith brings you two podcasts each month, designed to help your fam…" at bounding box center [643, 384] width 289 height 98
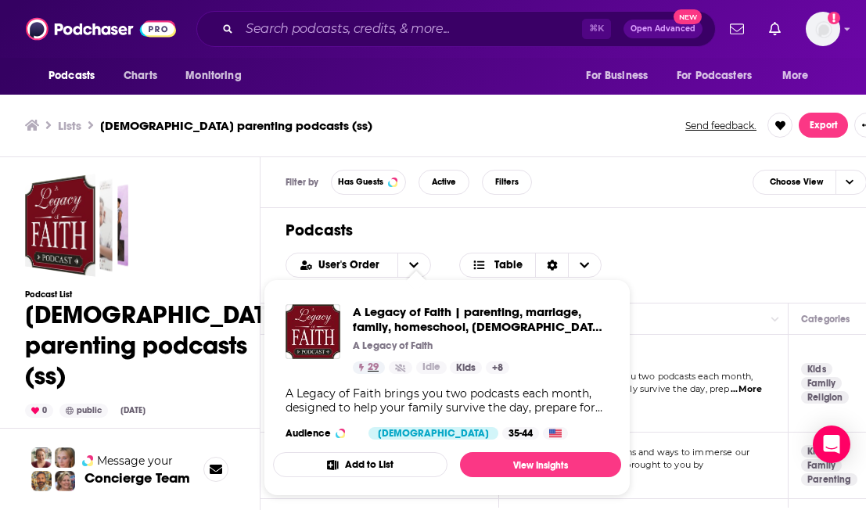
click at [354, 368] on link "29" at bounding box center [369, 367] width 32 height 13
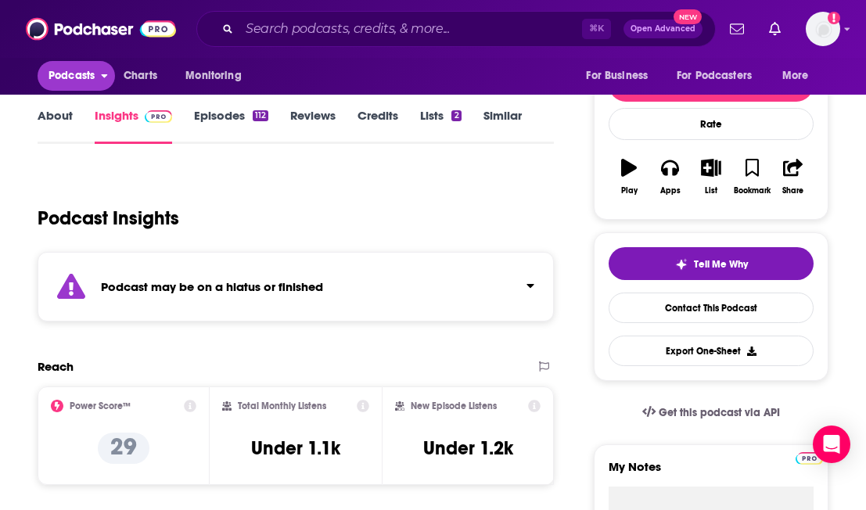
scroll to position [180, 0]
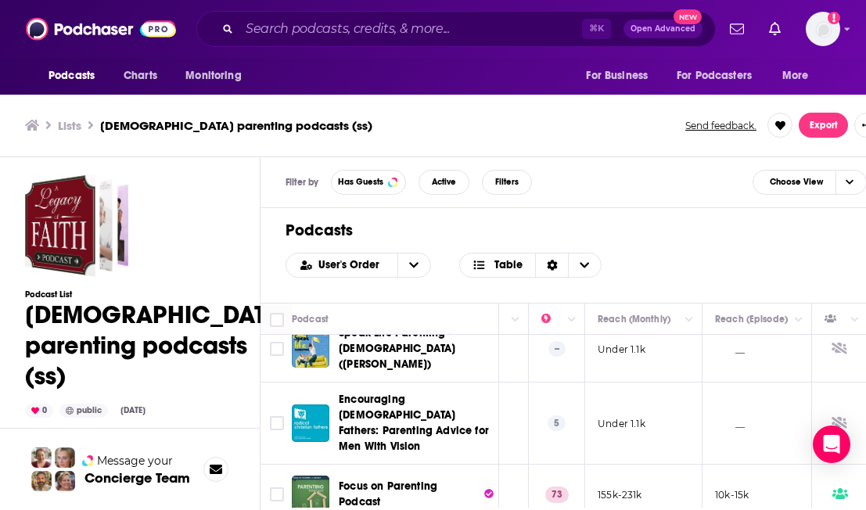
scroll to position [321, 393]
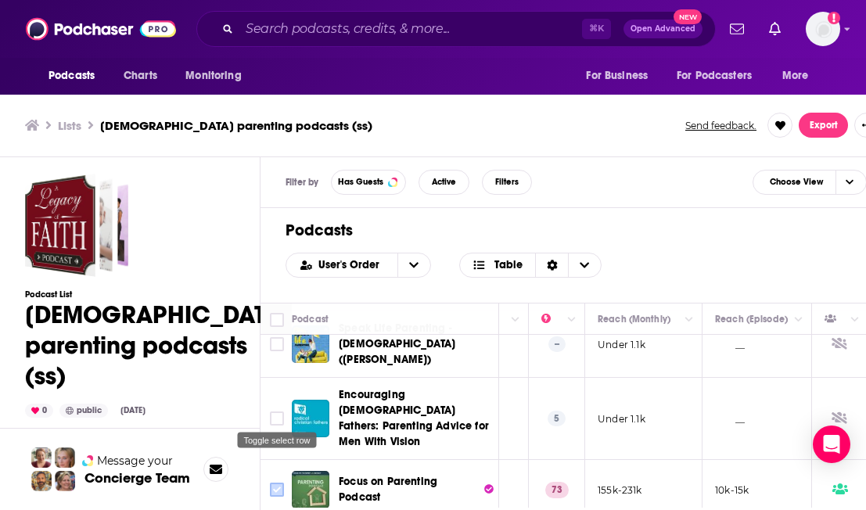
click at [277, 483] on input "Toggle select row" at bounding box center [277, 490] width 14 height 14
checkbox input "true"
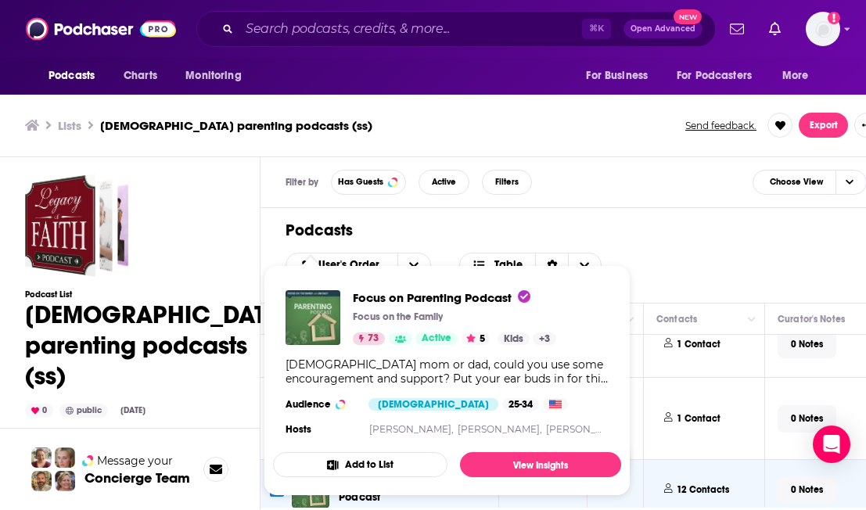
scroll to position [321, 638]
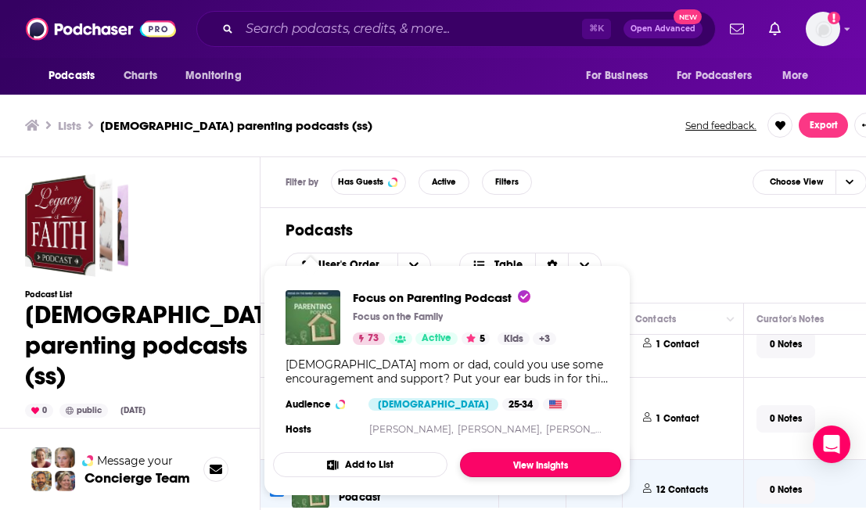
click at [495, 465] on link "View Insights" at bounding box center [540, 464] width 161 height 25
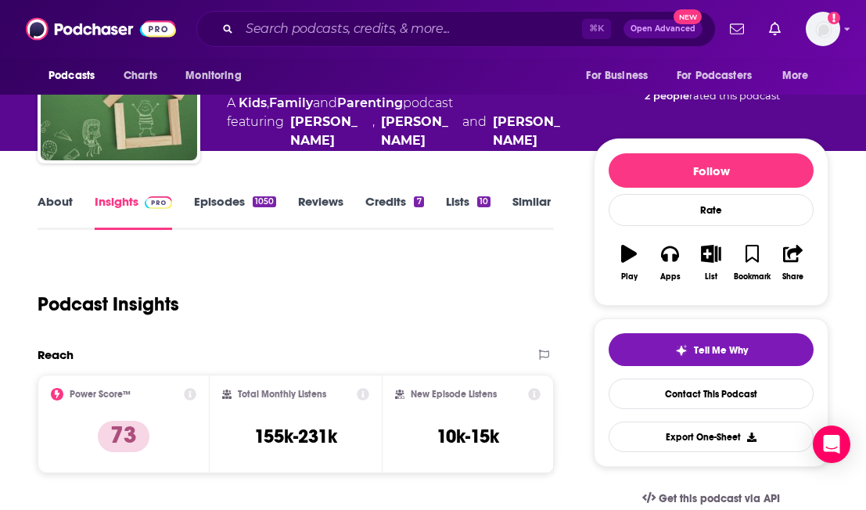
scroll to position [103, 0]
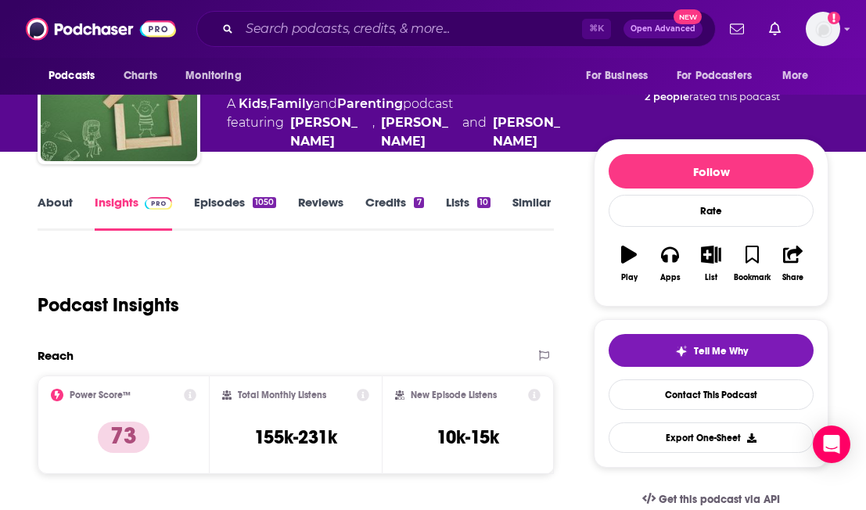
click at [55, 207] on link "About" at bounding box center [55, 213] width 35 height 36
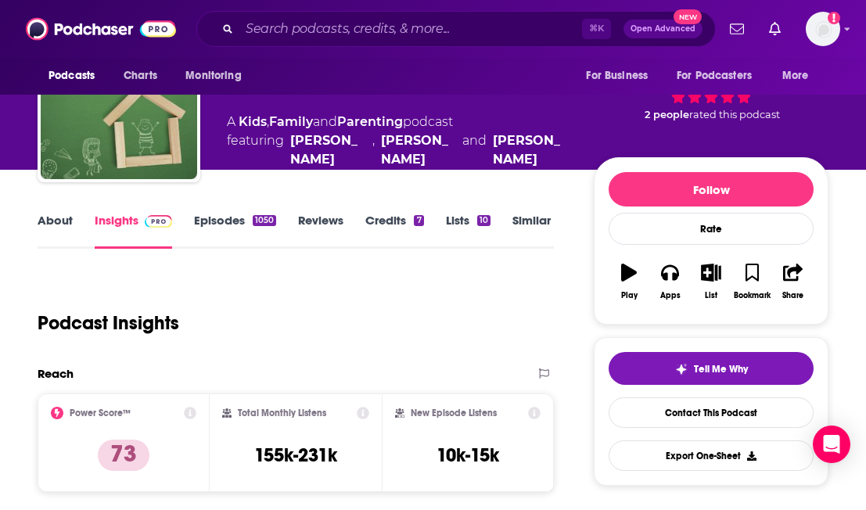
scroll to position [87, 0]
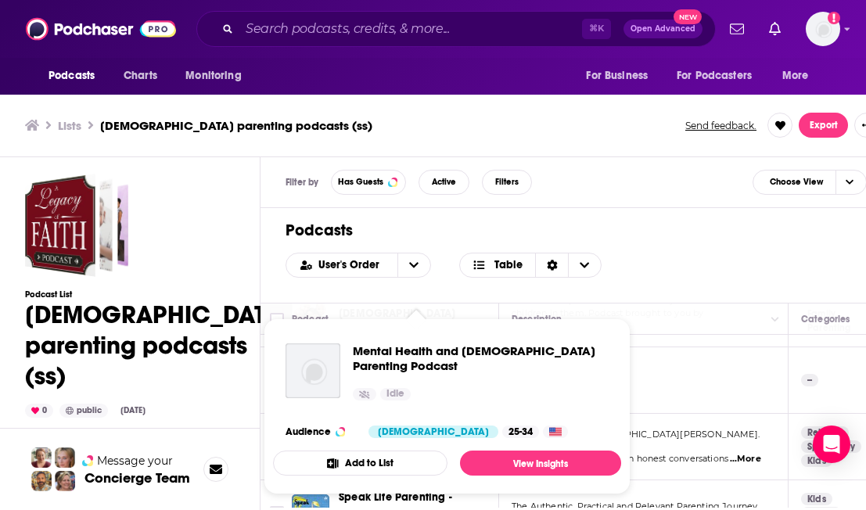
scroll to position [157, 0]
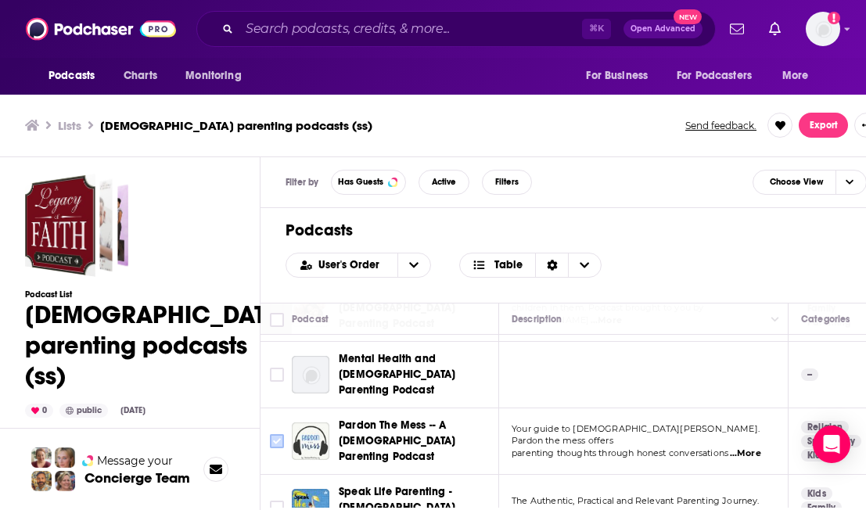
click at [281, 434] on input "Toggle select row" at bounding box center [277, 441] width 14 height 14
checkbox input "true"
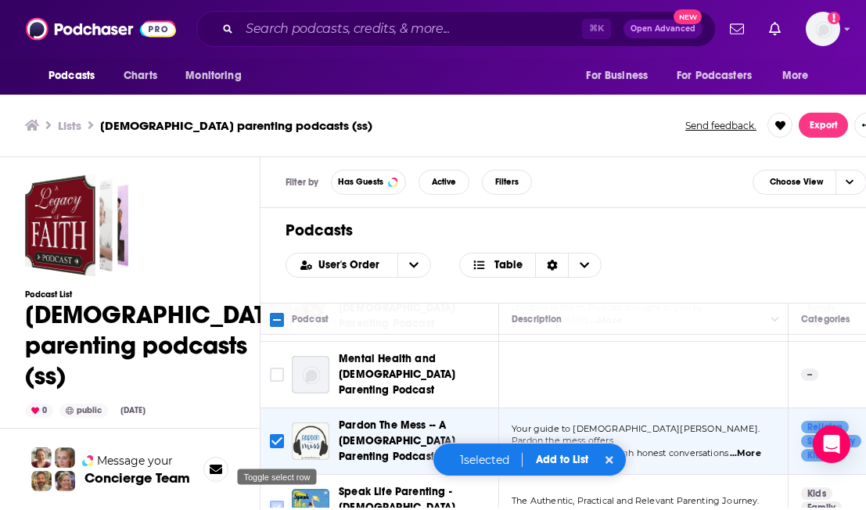
click at [274, 501] on input "Toggle select row" at bounding box center [277, 508] width 14 height 14
checkbox input "true"
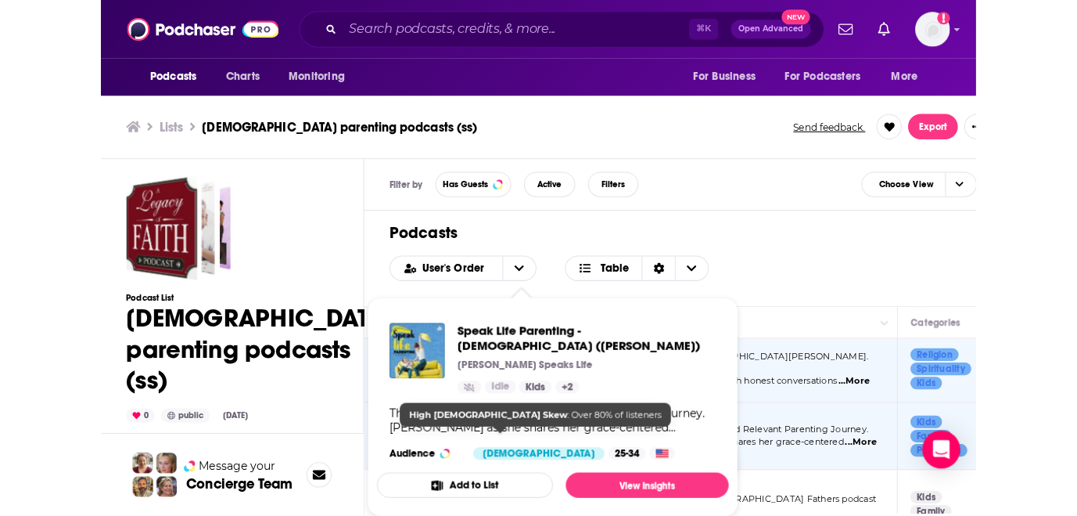
scroll to position [239, 0]
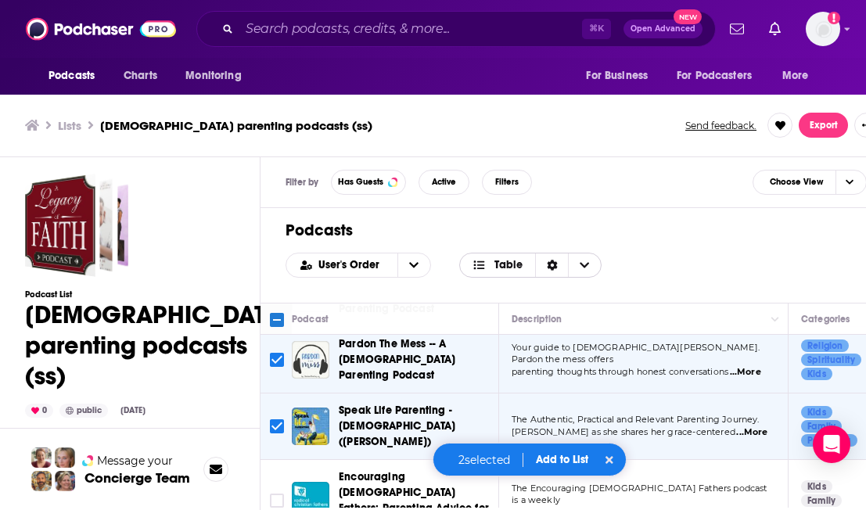
click at [503, 265] on span "Table" at bounding box center [508, 265] width 28 height 11
click at [714, 243] on div "Podcasts User's Order Table Card Table" at bounding box center [576, 255] width 631 height 95
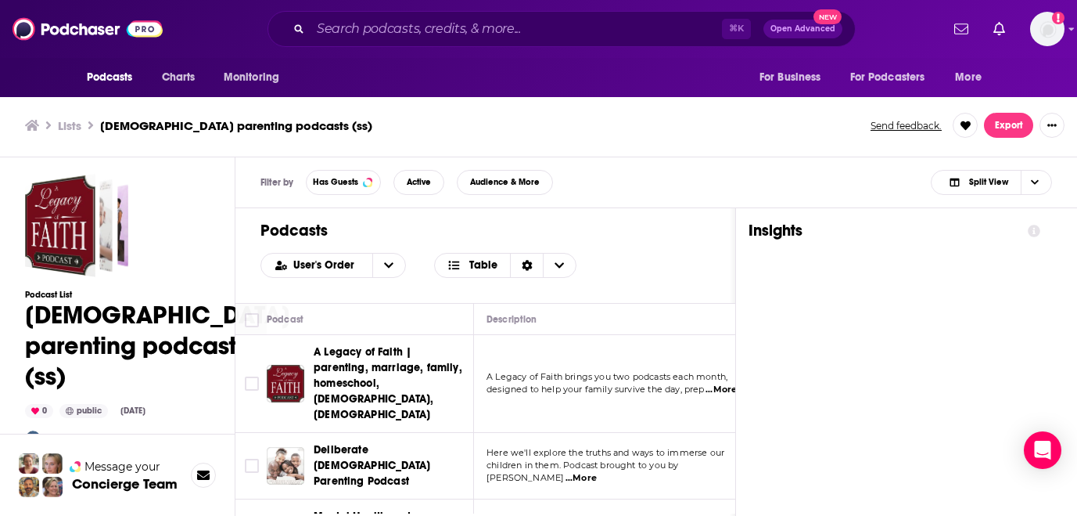
click at [645, 277] on div "Podcasts User's Order Table" at bounding box center [485, 255] width 500 height 95
click at [865, 225] on icon at bounding box center [1034, 231] width 13 height 13
click at [675, 249] on div "Podcasts User's Order Table" at bounding box center [485, 255] width 500 height 95
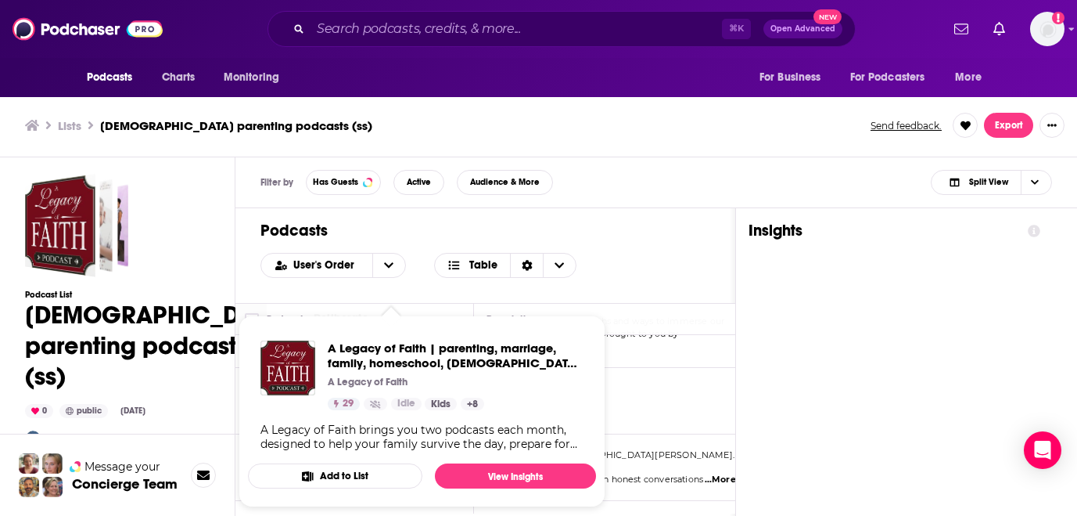
scroll to position [199, 0]
